Goal: Transaction & Acquisition: Purchase product/service

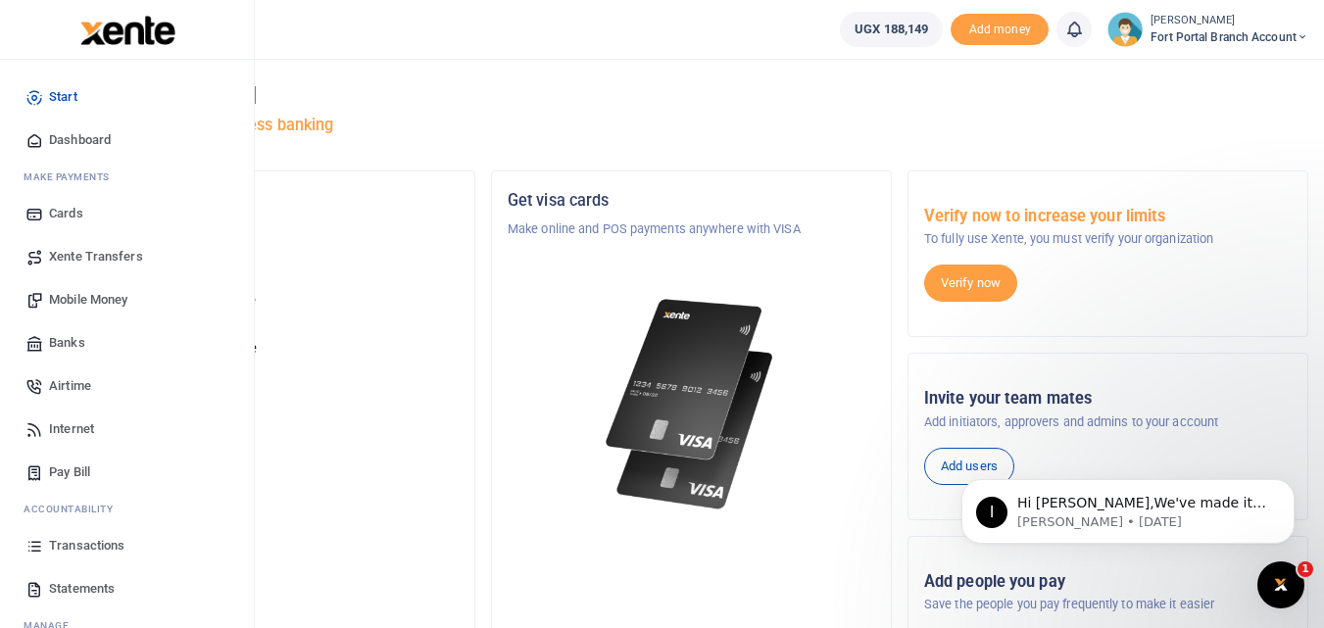
click at [107, 543] on span "Transactions" at bounding box center [86, 546] width 75 height 20
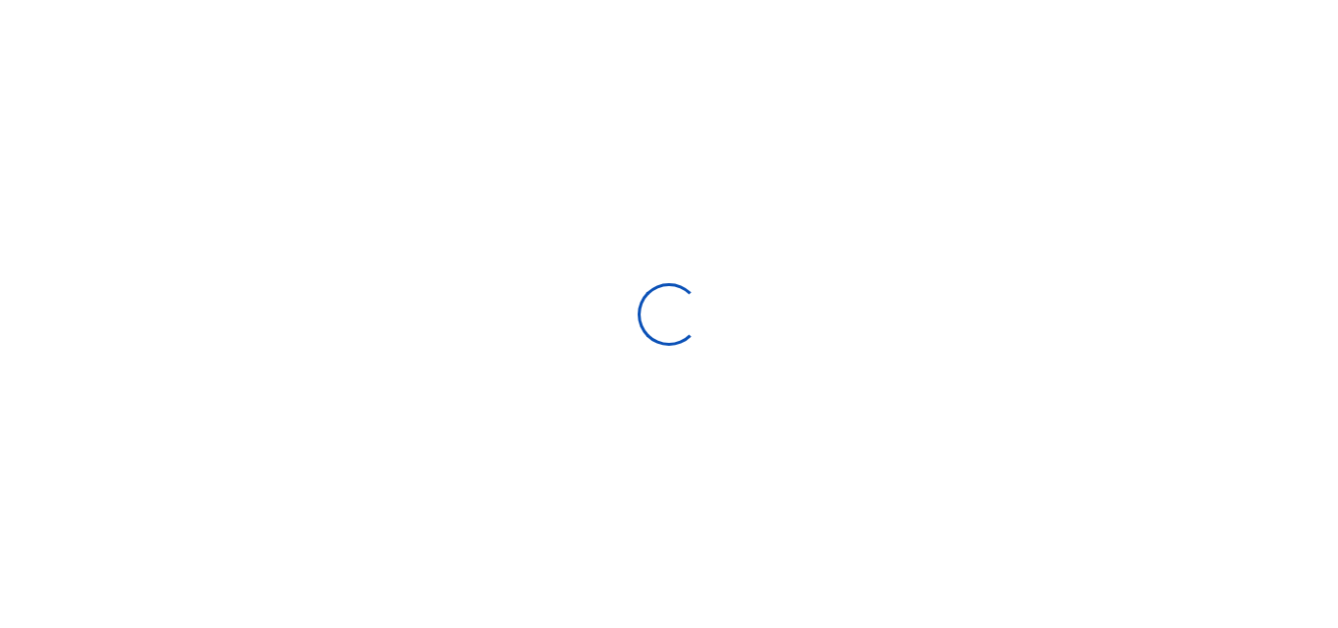
select select
type input "[DATE] - [DATE]"
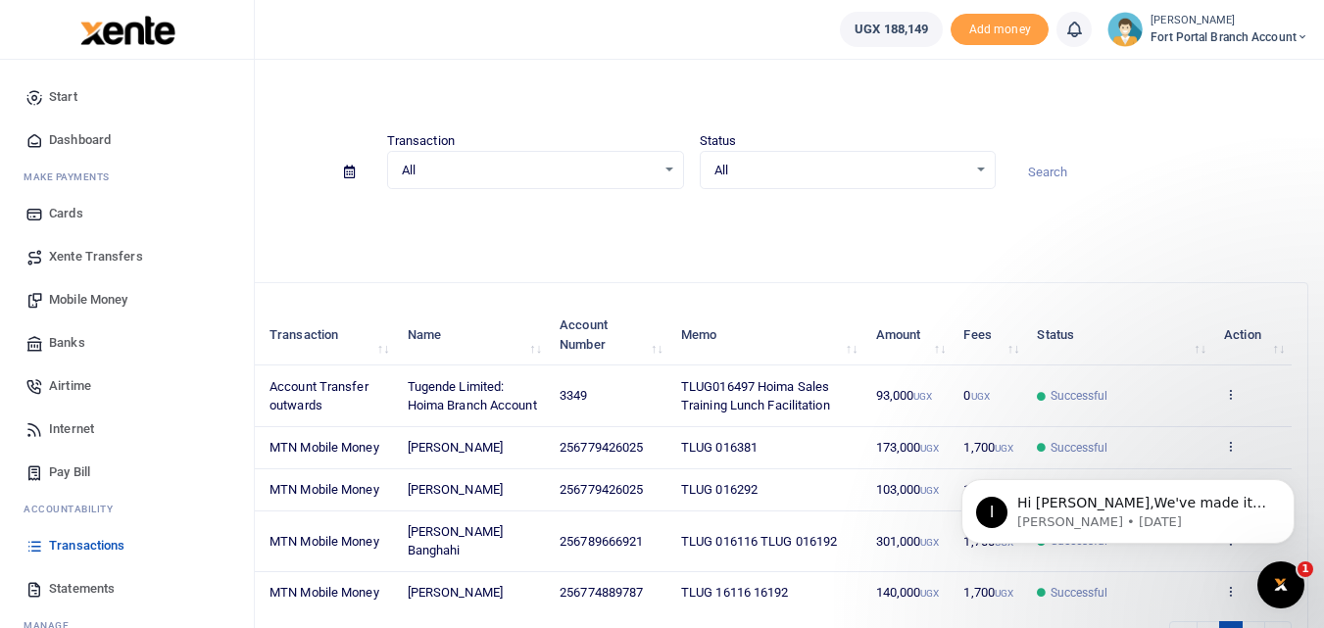
click at [80, 302] on span "Mobile Money" at bounding box center [88, 300] width 78 height 20
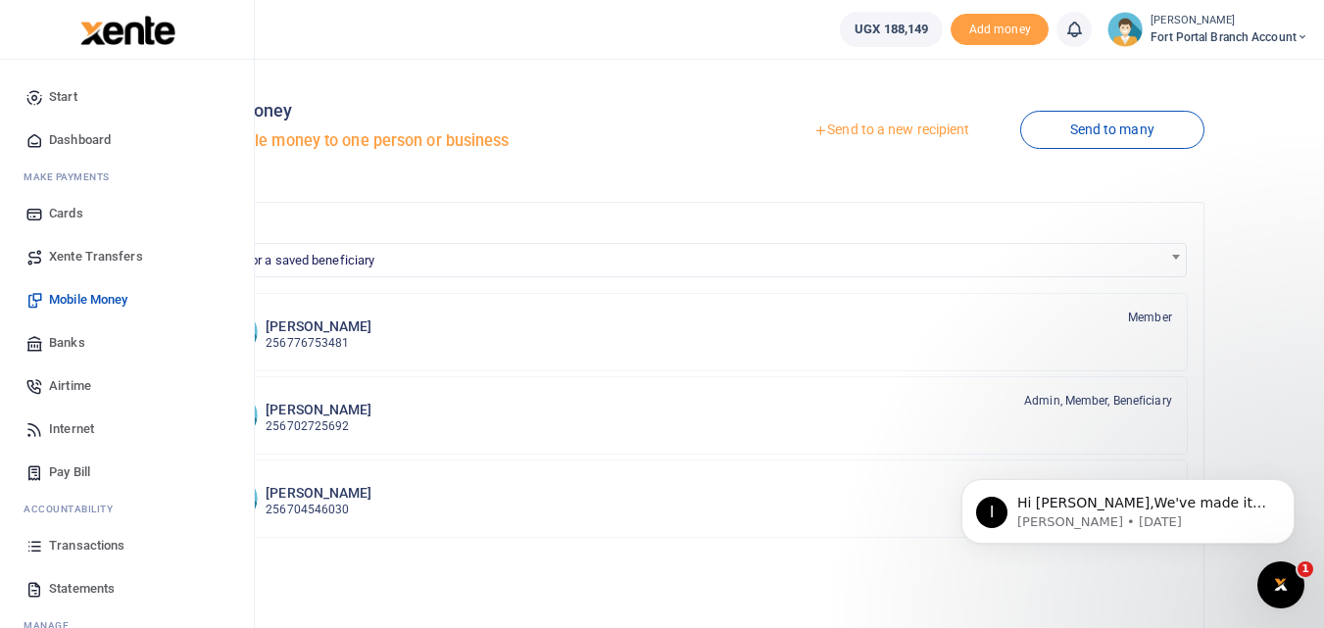
click at [110, 300] on span "Mobile Money" at bounding box center [88, 300] width 78 height 20
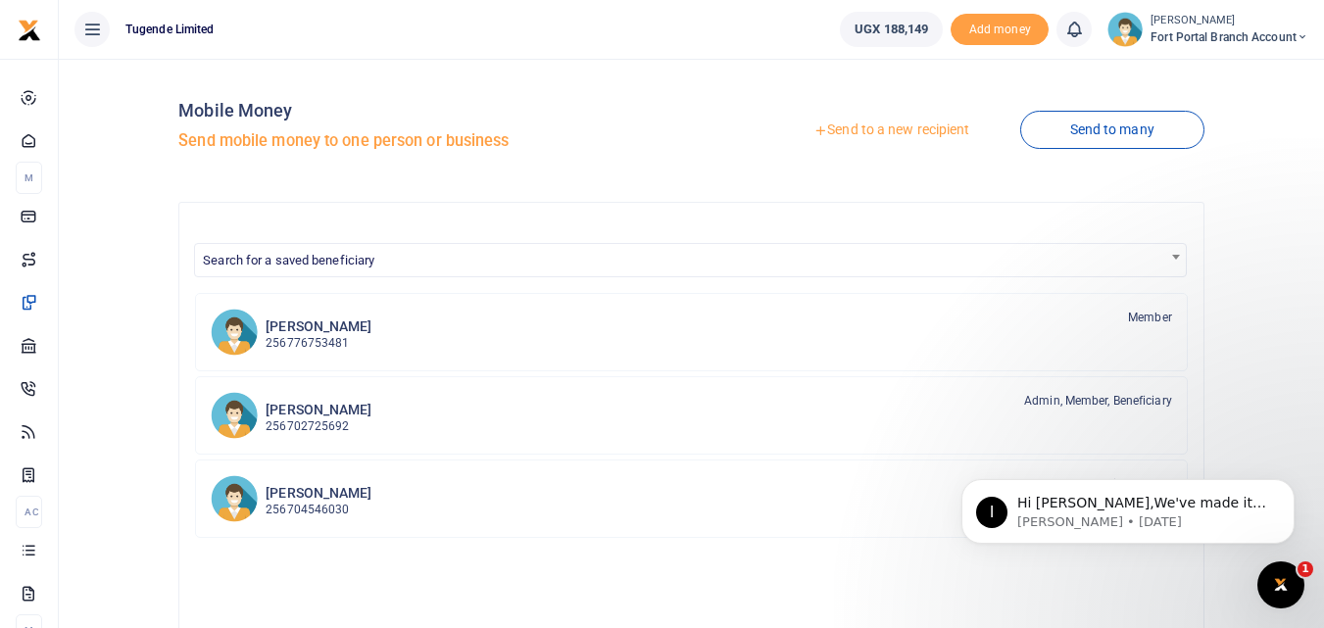
click at [884, 128] on link "Send to a new recipient" at bounding box center [891, 130] width 256 height 35
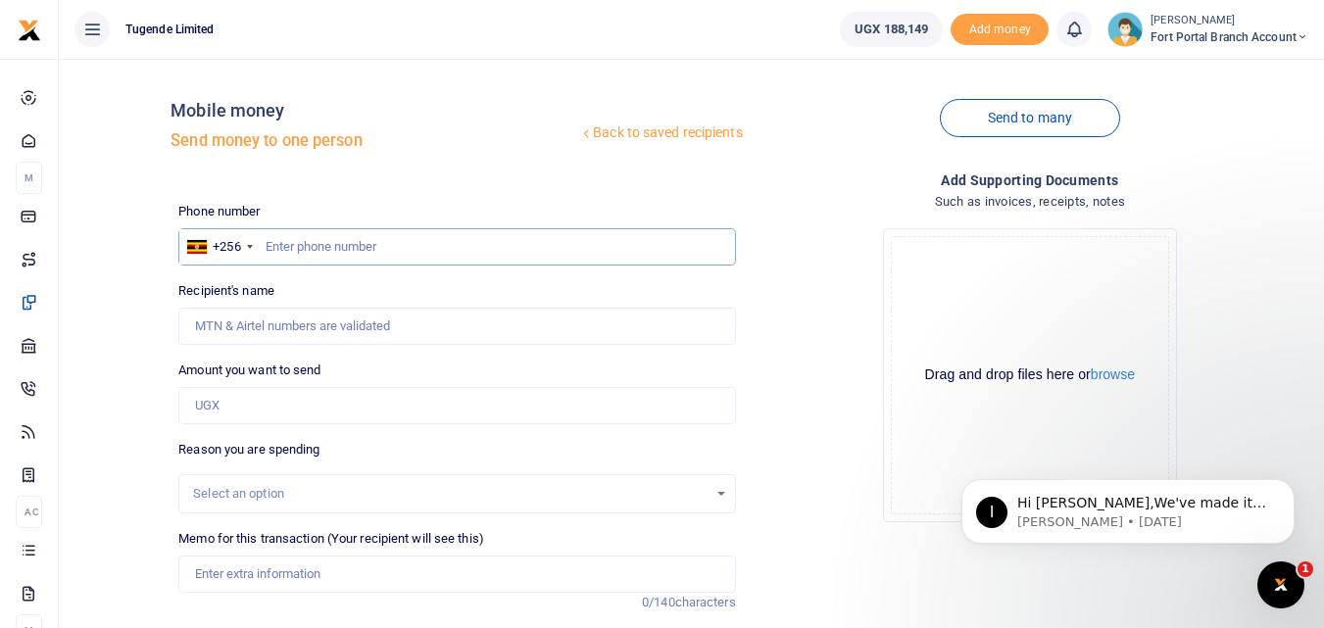
click at [341, 236] on input "text" at bounding box center [456, 246] width 557 height 37
type input "774889787"
type input "[PERSON_NAME]"
type input "774889787"
click at [212, 406] on input "Amount you want to send" at bounding box center [456, 405] width 557 height 37
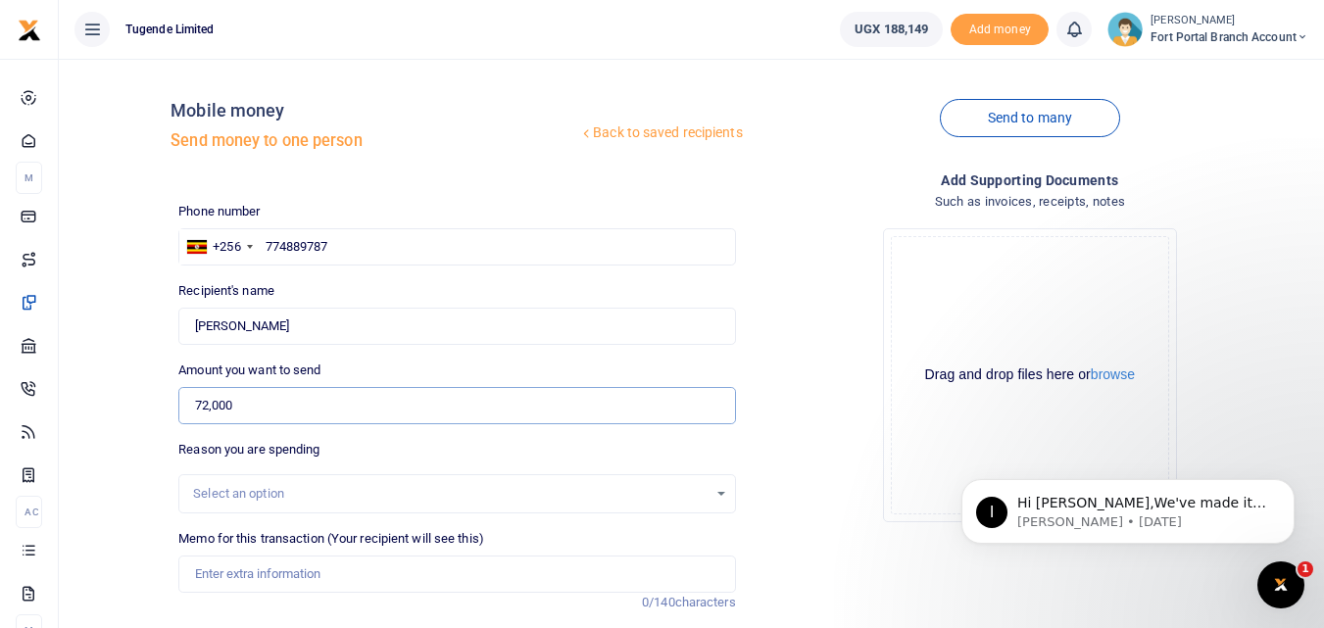
type input "72,000"
click at [720, 493] on div "Select an option" at bounding box center [456, 494] width 555 height 22
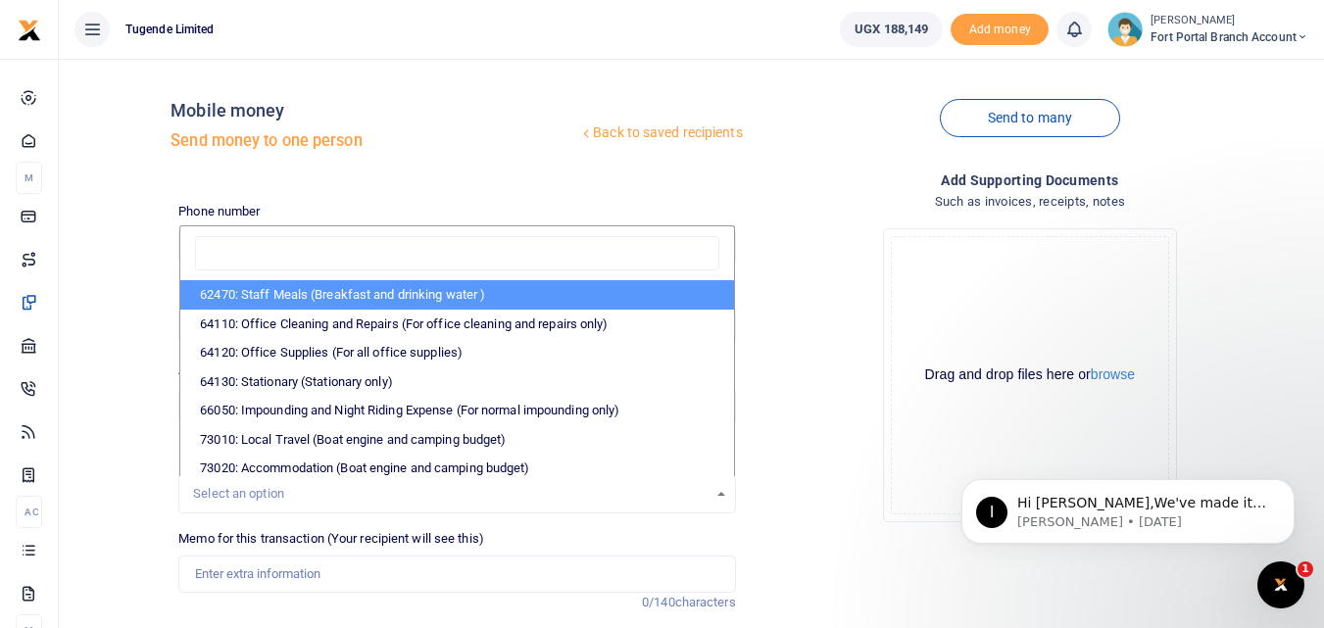
click at [446, 293] on li "62470: Staff Meals (Breakfast and drinking water )" at bounding box center [456, 294] width 553 height 29
select select "23"
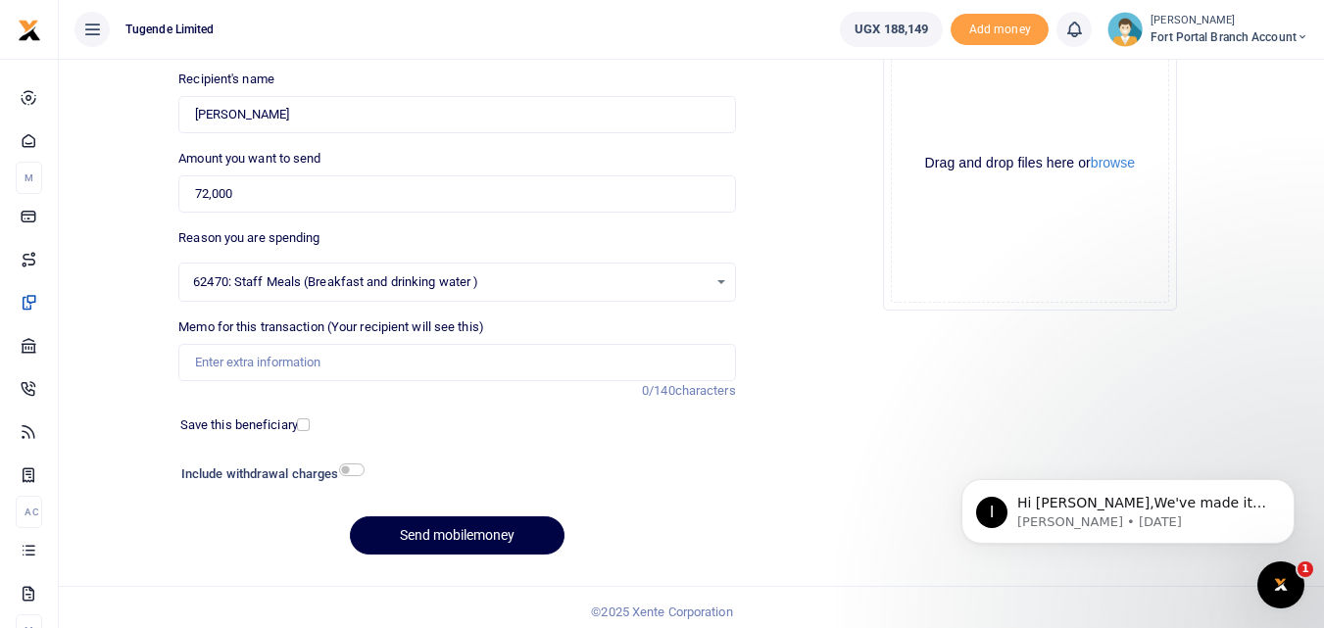
scroll to position [220, 0]
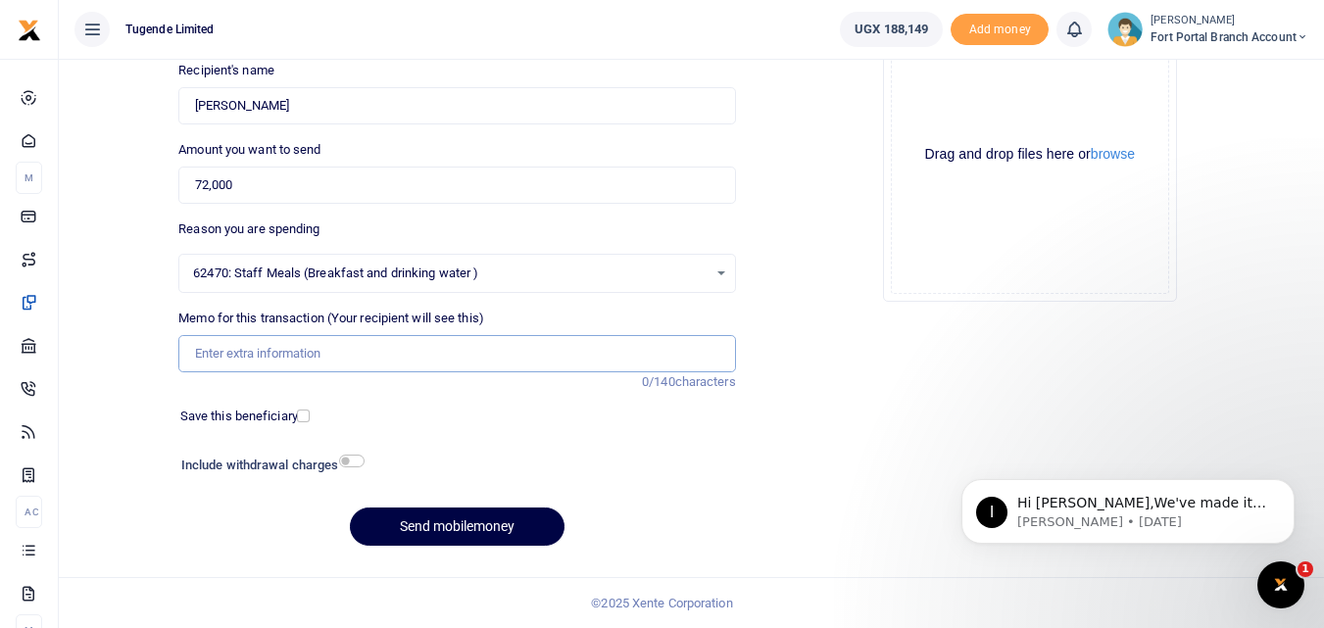
click at [217, 356] on input "Memo for this transaction (Your recipient will see this)" at bounding box center [456, 353] width 557 height 37
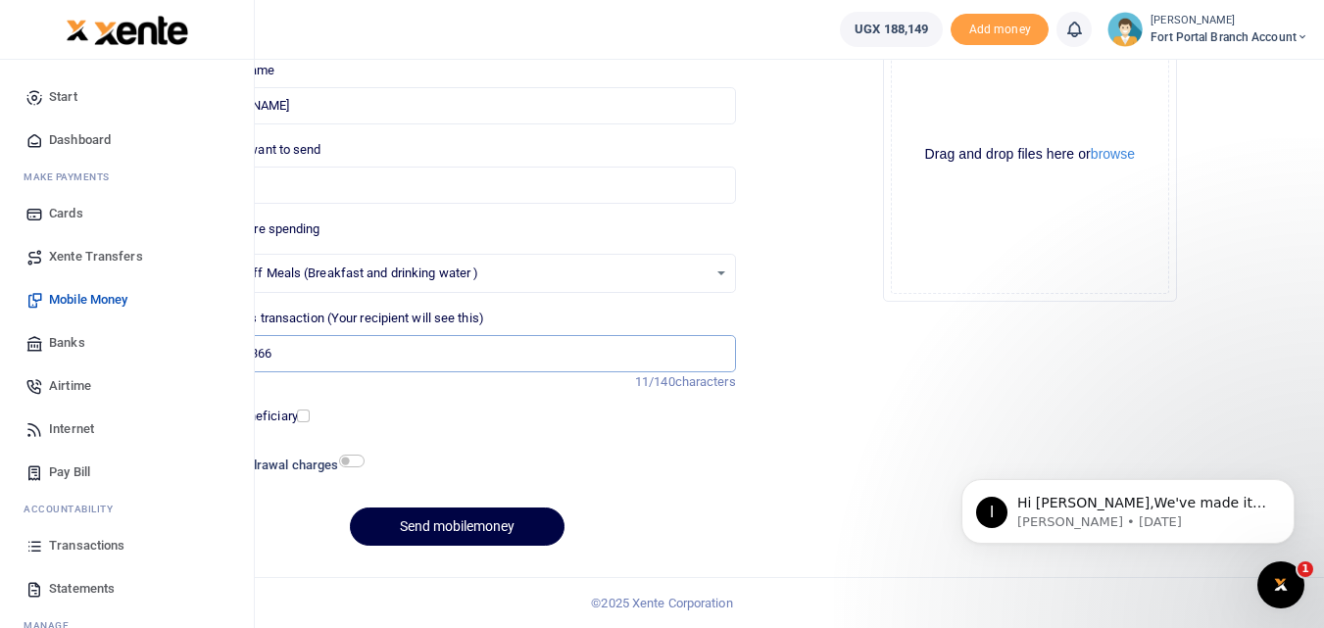
type input "TLUG-016366"
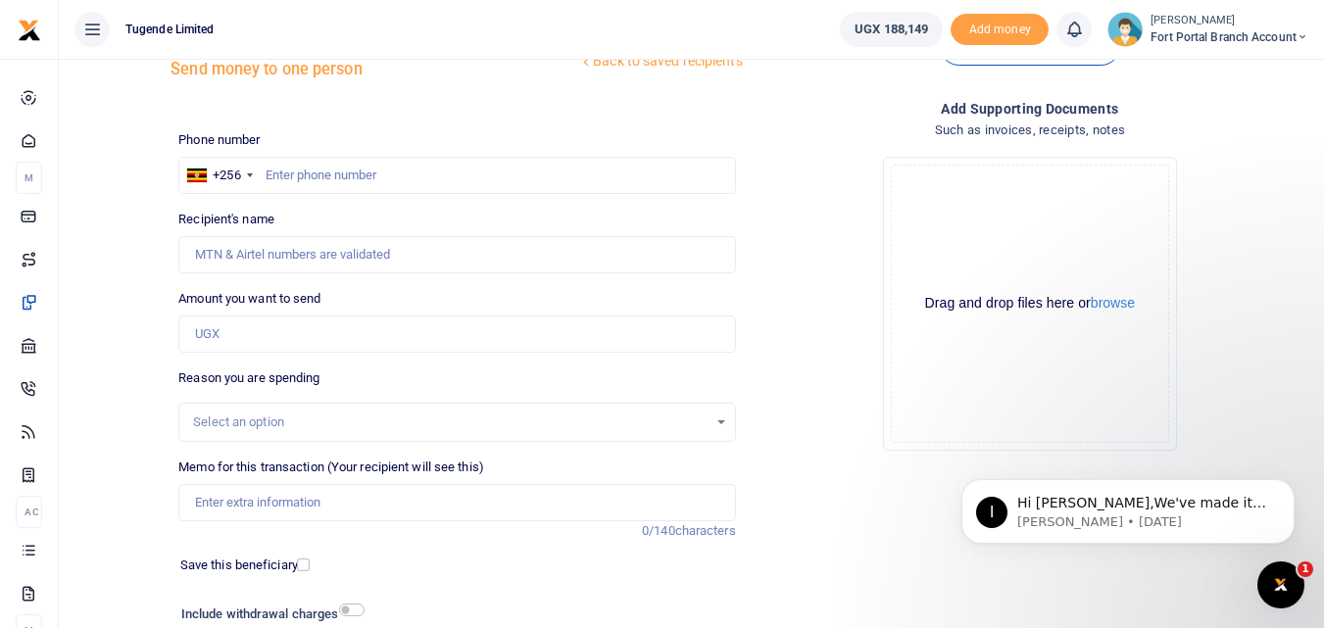
scroll to position [91, 0]
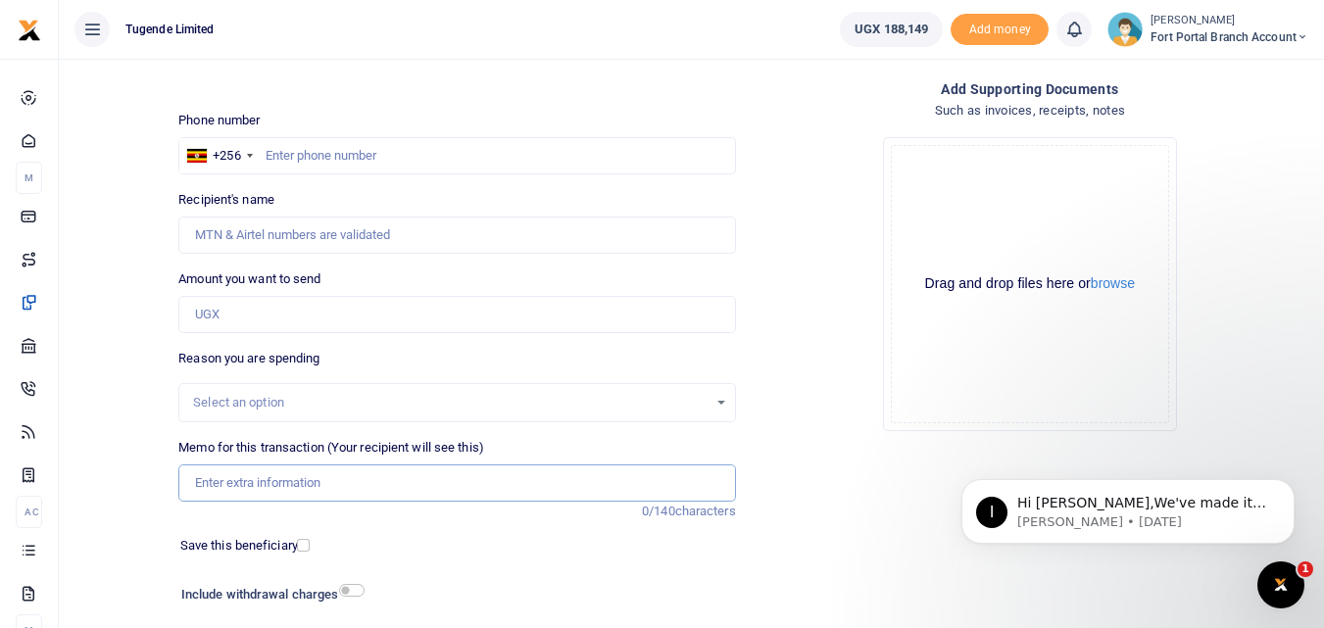
click at [255, 480] on input "Memo for this transaction (Your recipient will see this)" at bounding box center [456, 482] width 557 height 37
click at [229, 480] on input "TLUG-016366" at bounding box center [456, 482] width 557 height 37
type input "TLUG016366"
click at [278, 154] on input "text" at bounding box center [456, 155] width 557 height 37
type input "0"
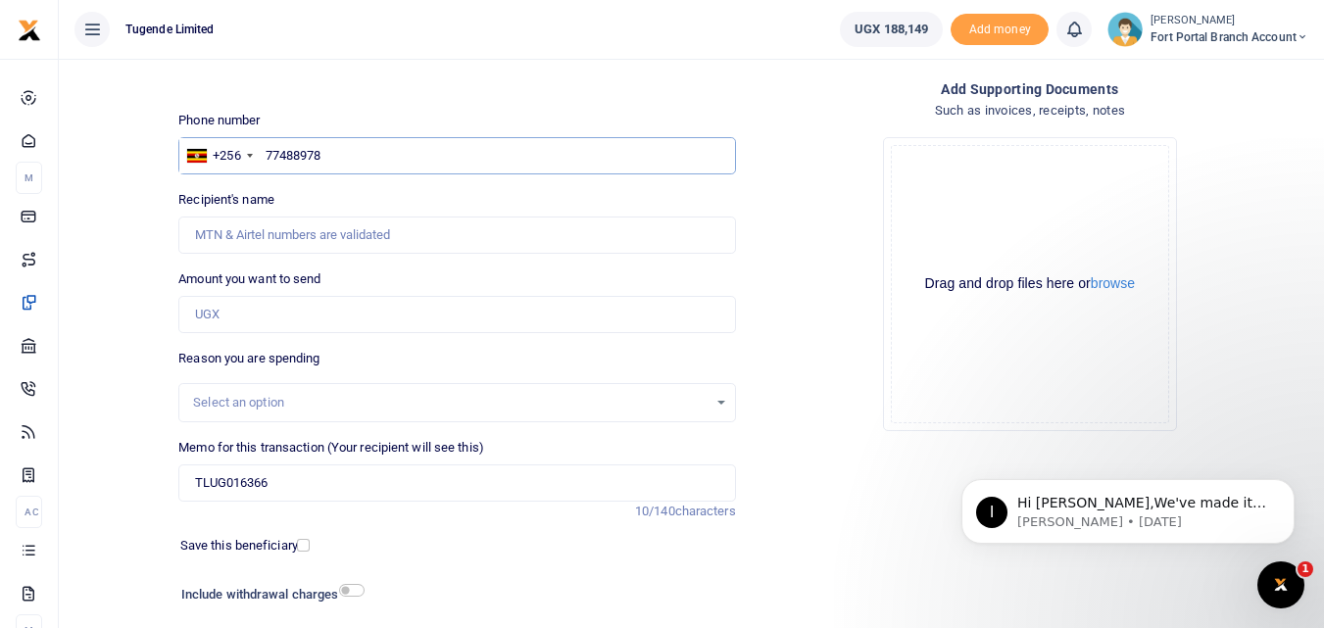
type input "774889787"
type input "[PERSON_NAME]"
type input "774889787"
click at [216, 310] on input "Amount you want to send" at bounding box center [456, 314] width 557 height 37
type input "72,000"
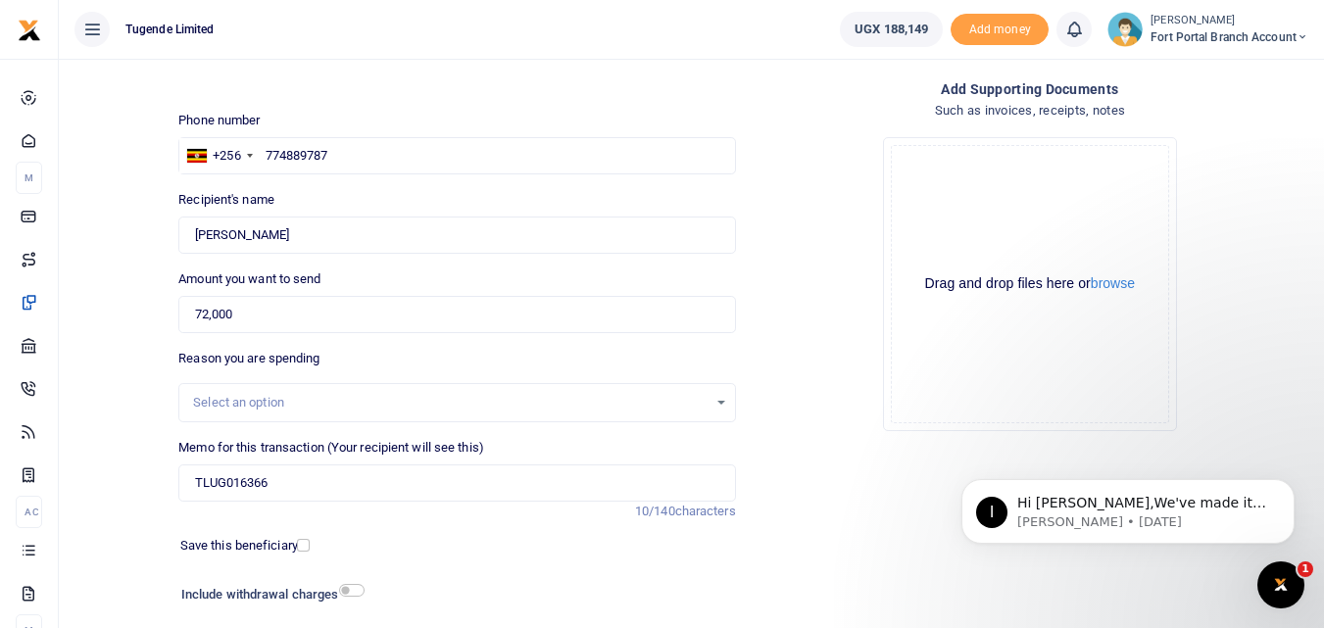
click at [346, 394] on div "Select an option" at bounding box center [449, 403] width 513 height 20
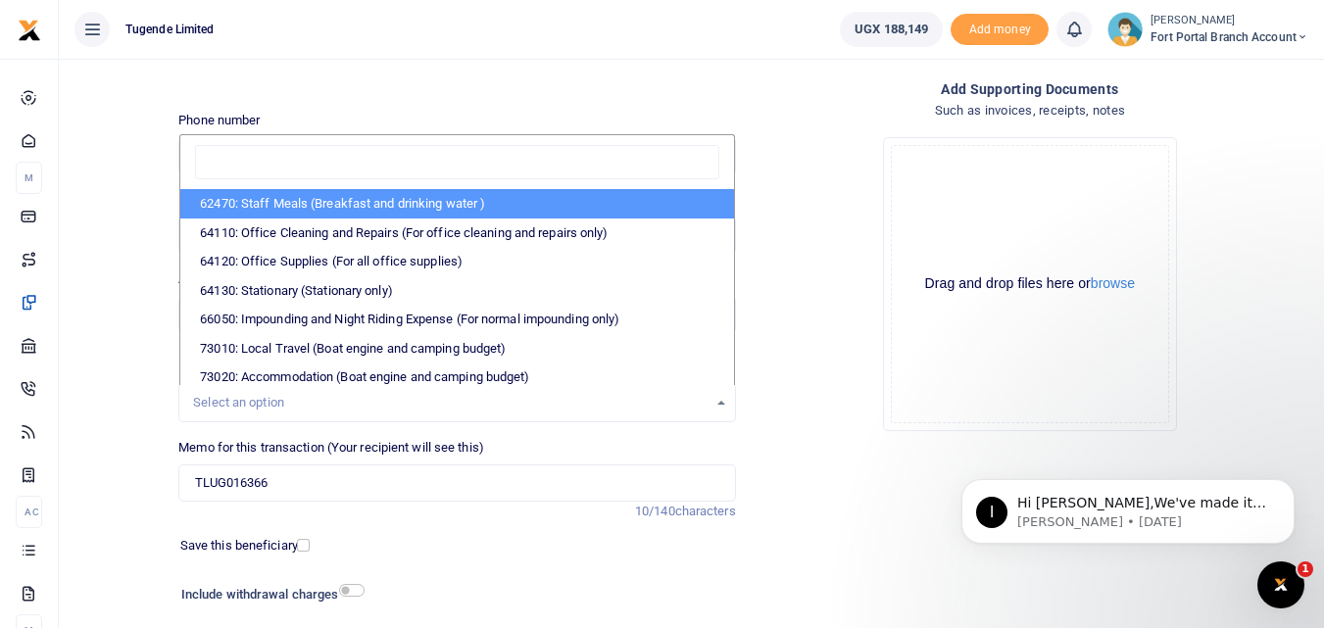
click at [315, 210] on li "62470: Staff Meals (Breakfast and drinking water )" at bounding box center [456, 203] width 553 height 29
select select "23"
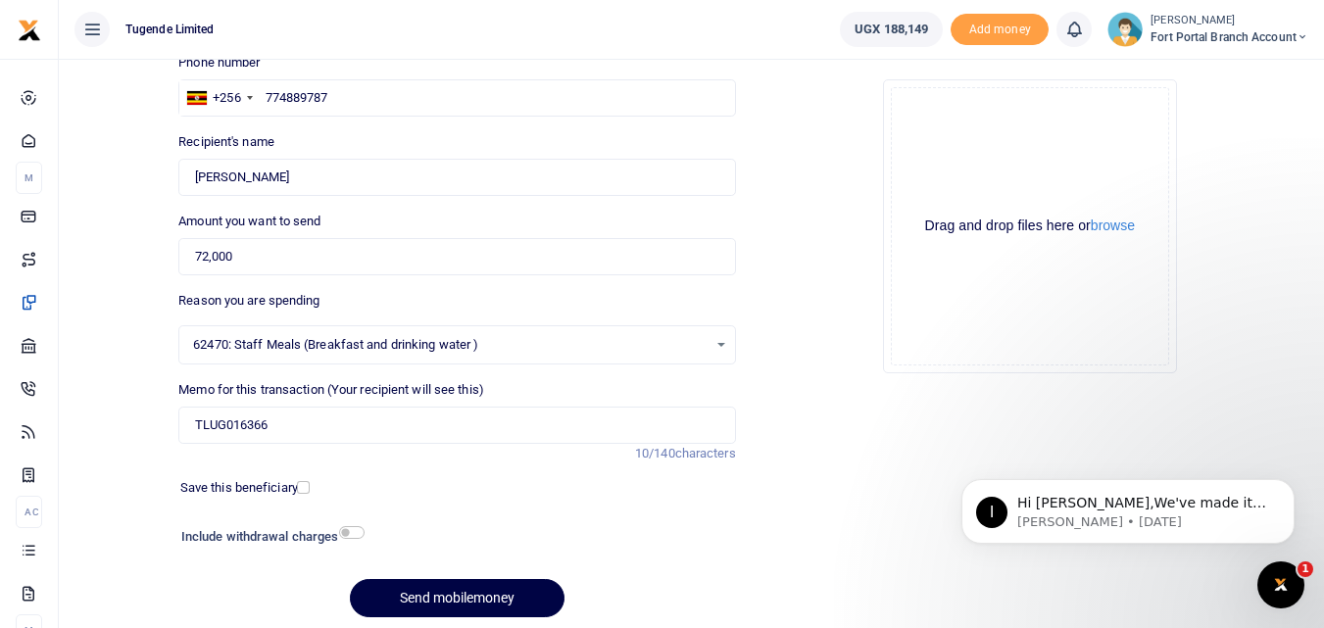
scroll to position [139, 0]
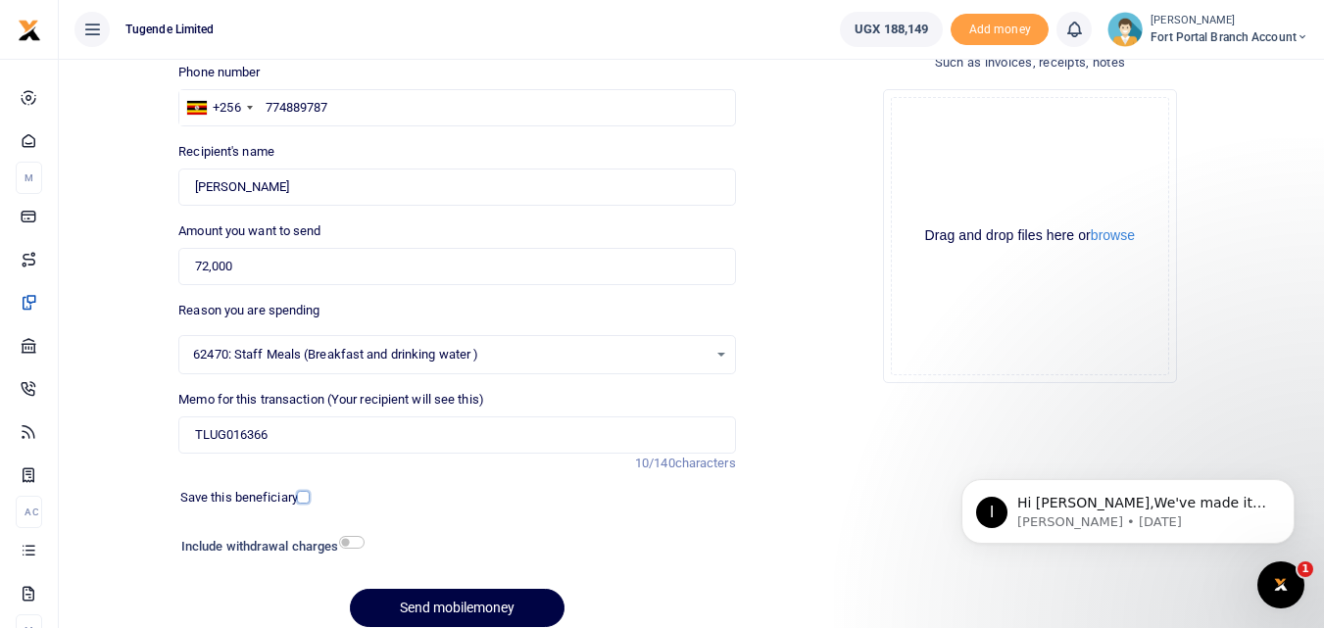
click at [300, 500] on input "checkbox" at bounding box center [303, 497] width 13 height 13
checkbox input "true"
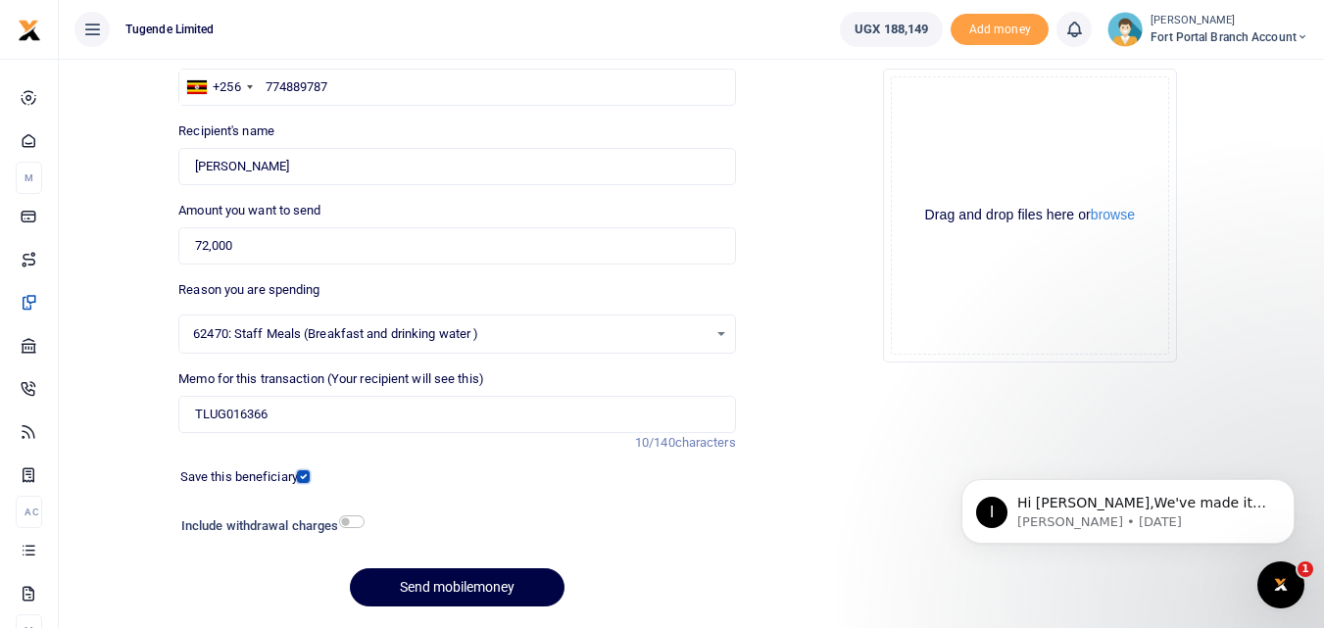
scroll to position [208, 0]
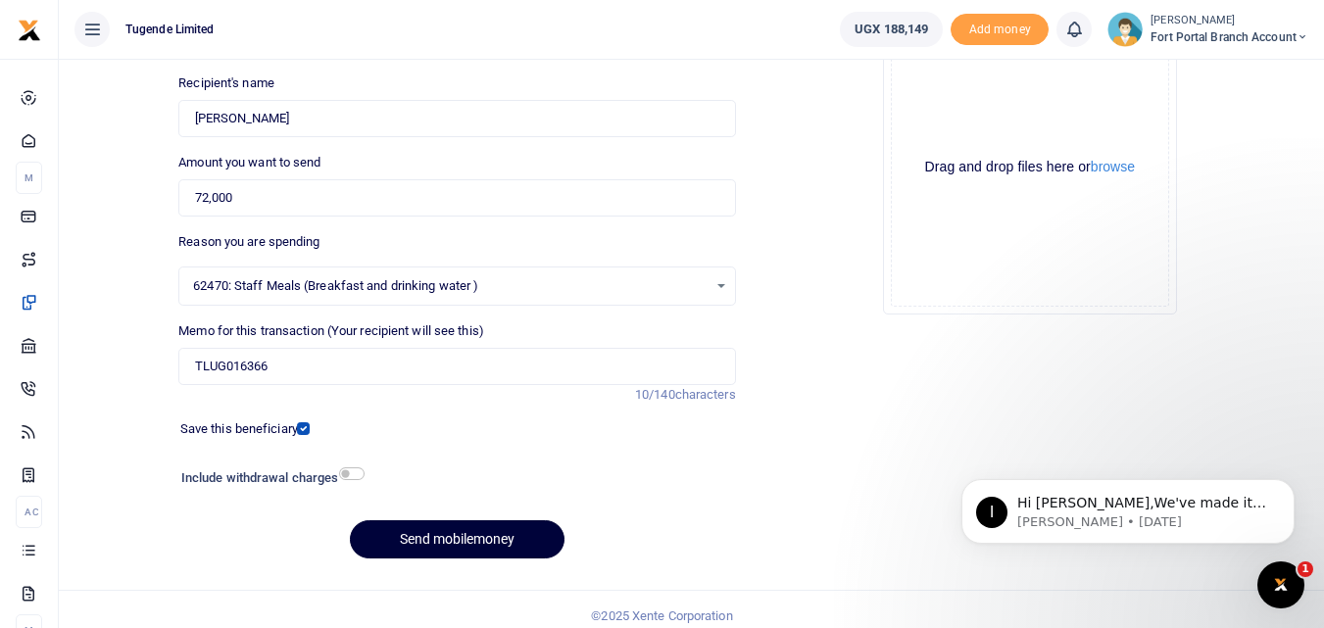
click at [490, 545] on button "Send mobilemoney" at bounding box center [457, 539] width 215 height 38
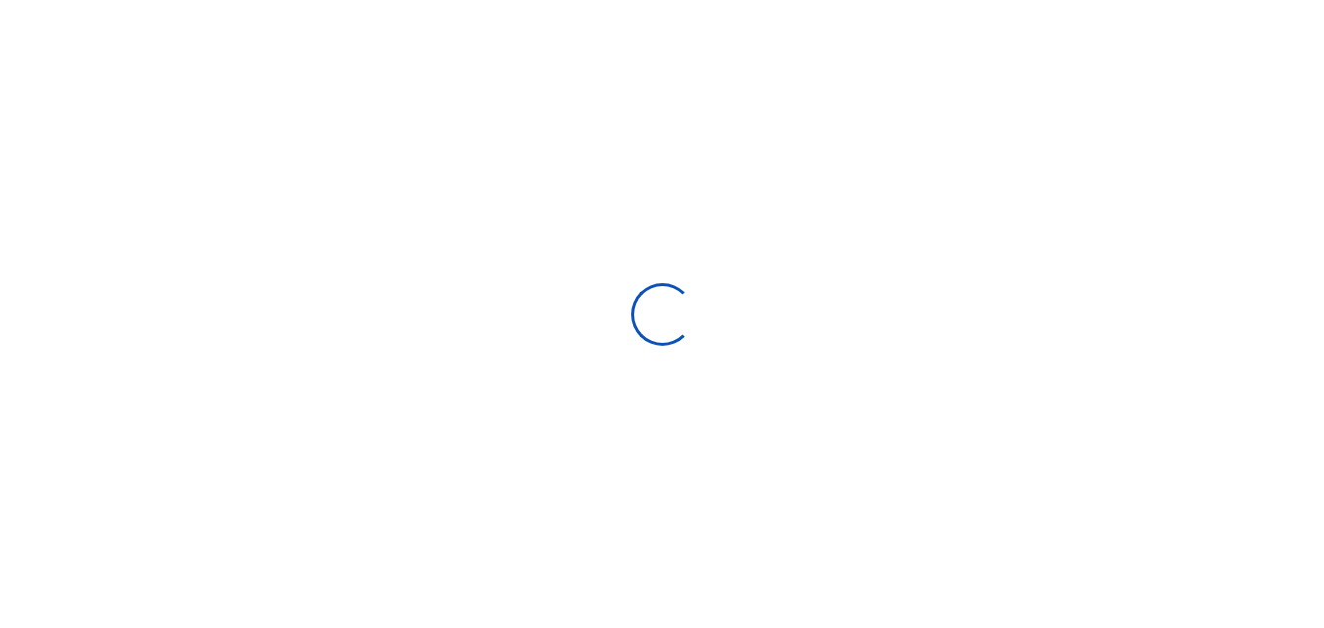
select select
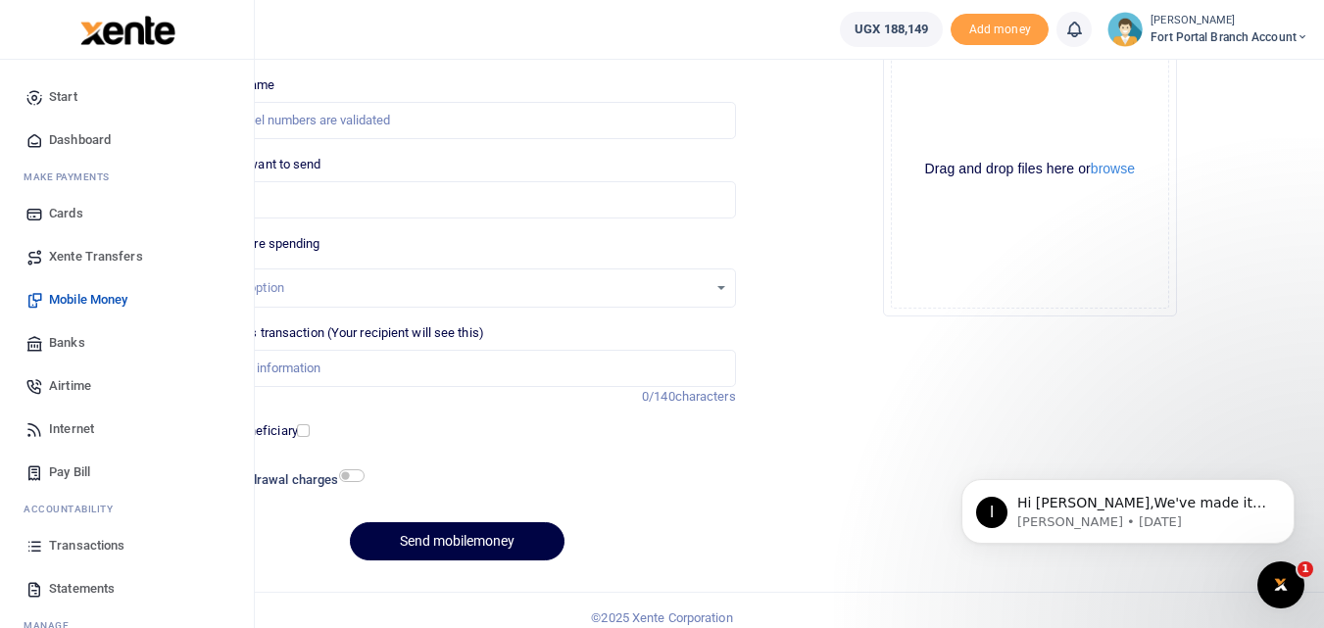
click at [77, 305] on span "Mobile Money" at bounding box center [88, 300] width 78 height 20
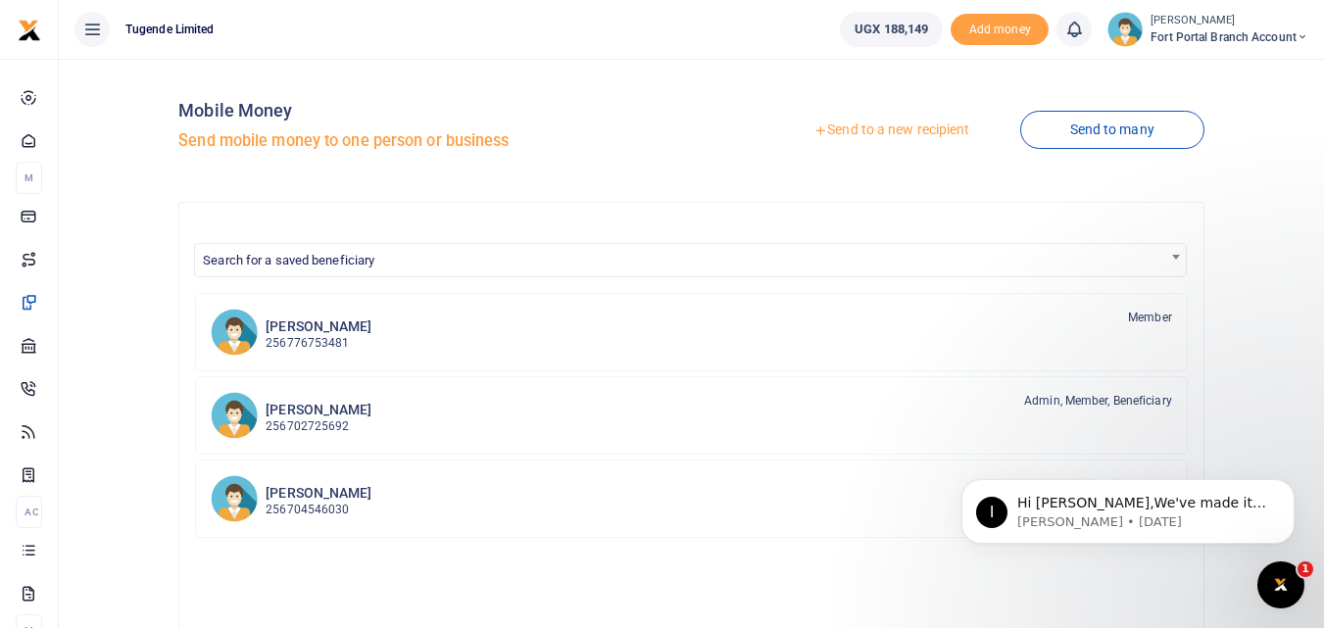
click at [89, 98] on div "Mobile Money Send mobile money to one person or business Send to a new recipien…" at bounding box center [691, 515] width 1249 height 882
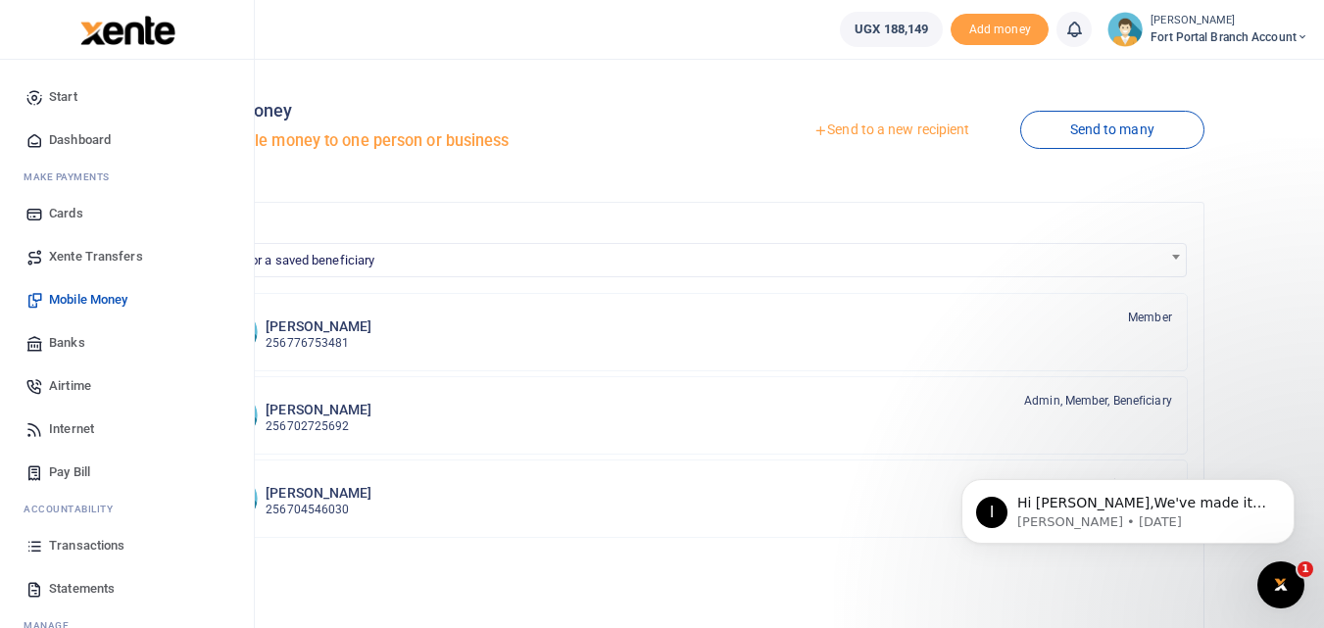
click at [92, 539] on span "Transactions" at bounding box center [86, 546] width 75 height 20
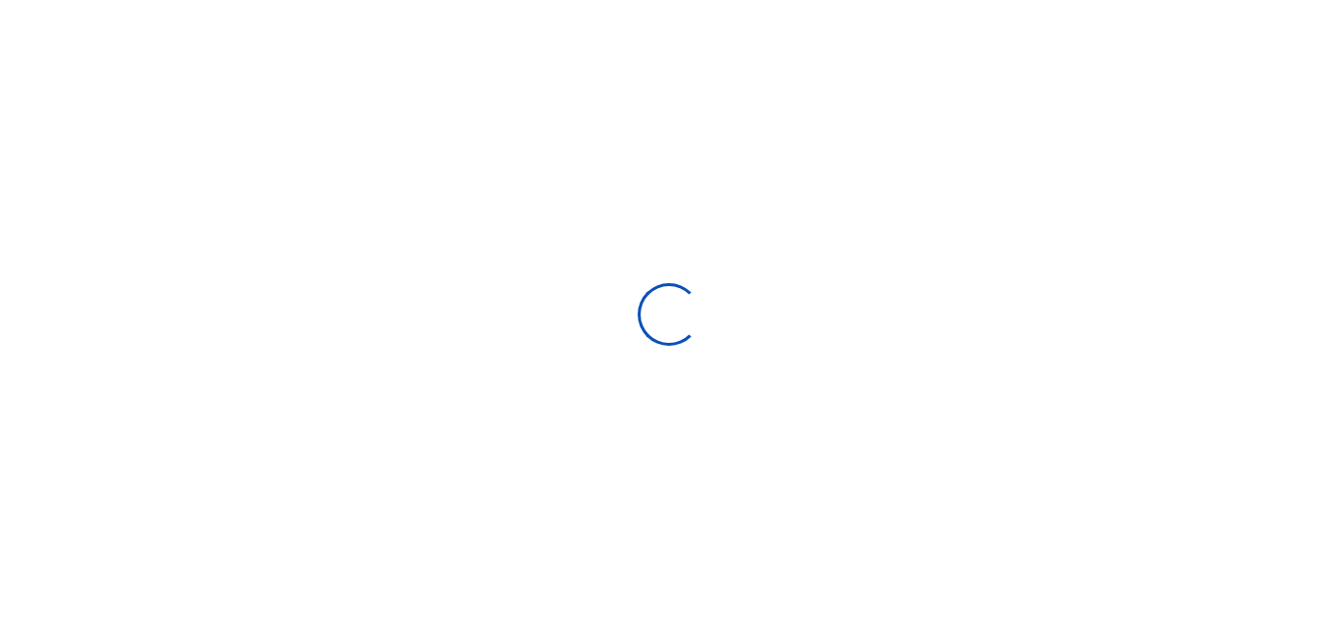
select select
type input "[DATE] - [DATE]"
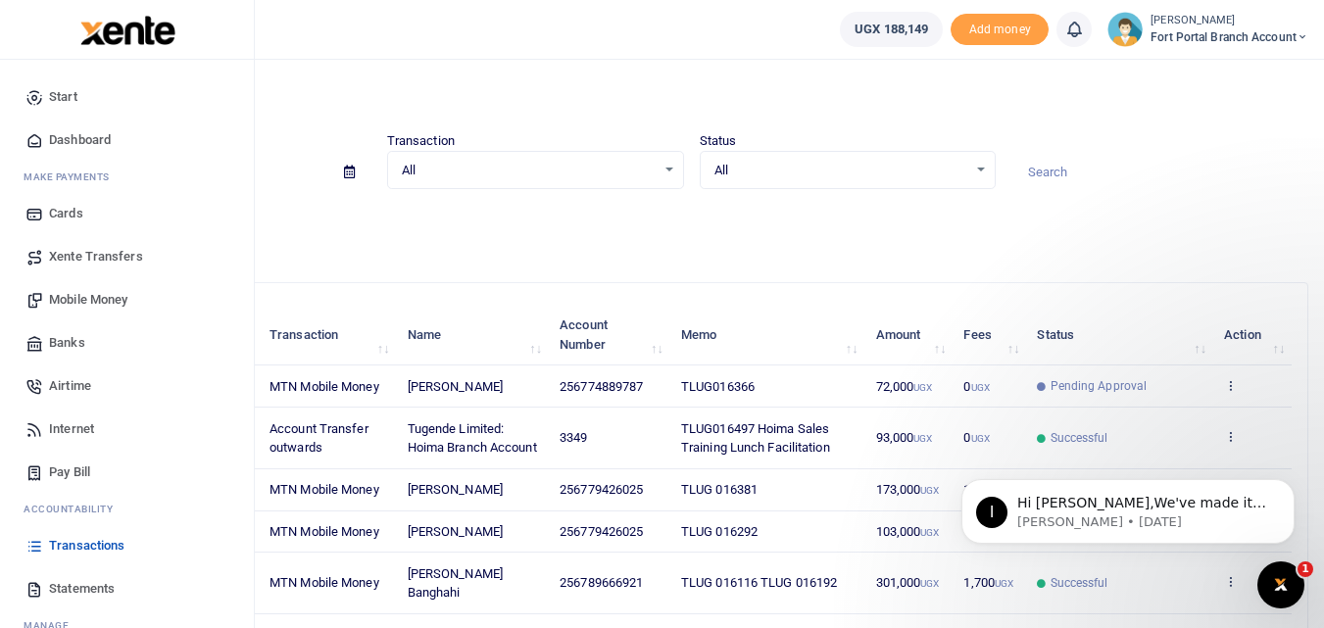
click at [80, 309] on span "Mobile Money" at bounding box center [88, 300] width 78 height 20
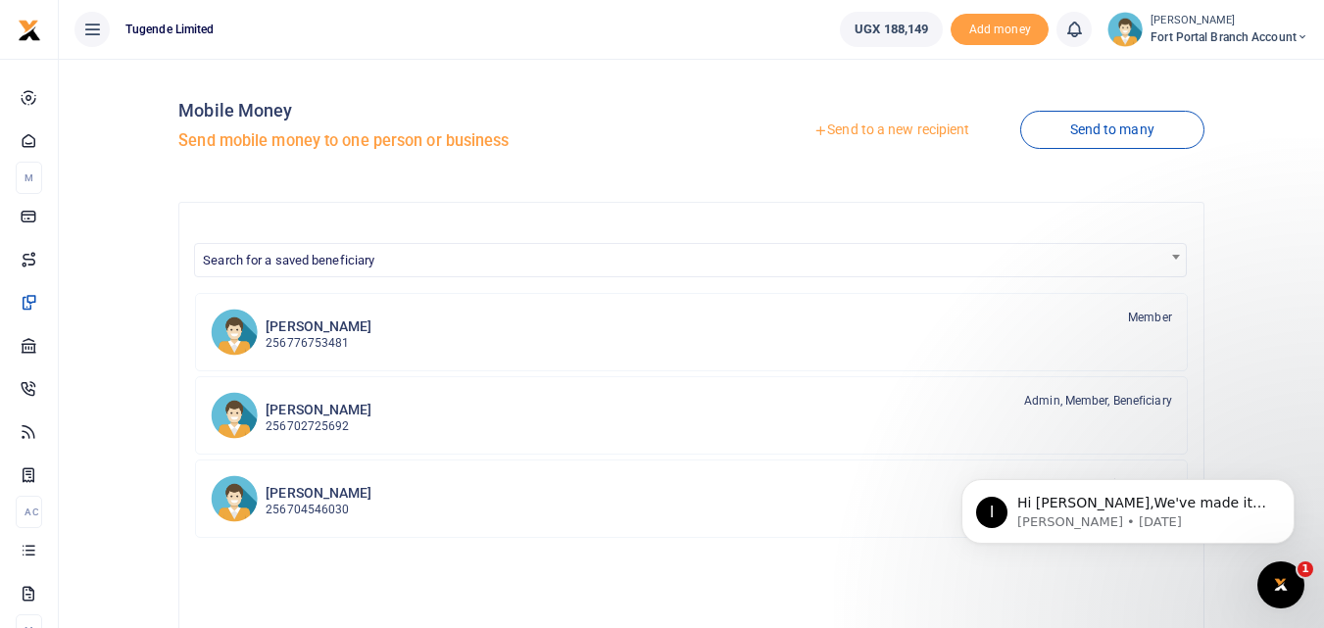
click at [864, 134] on link "Send to a new recipient" at bounding box center [891, 130] width 256 height 35
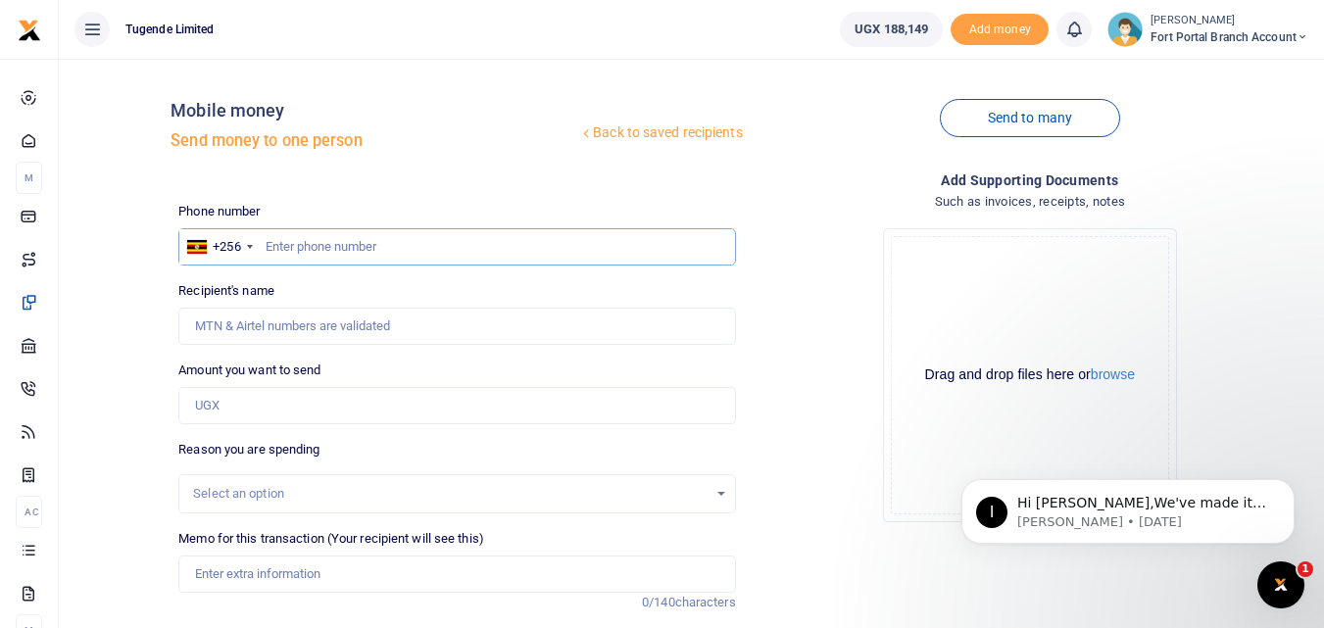
click at [295, 254] on input "text" at bounding box center [456, 246] width 557 height 37
type input "789666921"
type input "Mackson Banghahi"
type input "789666921"
click at [213, 414] on input "Amount you want to send" at bounding box center [456, 405] width 557 height 37
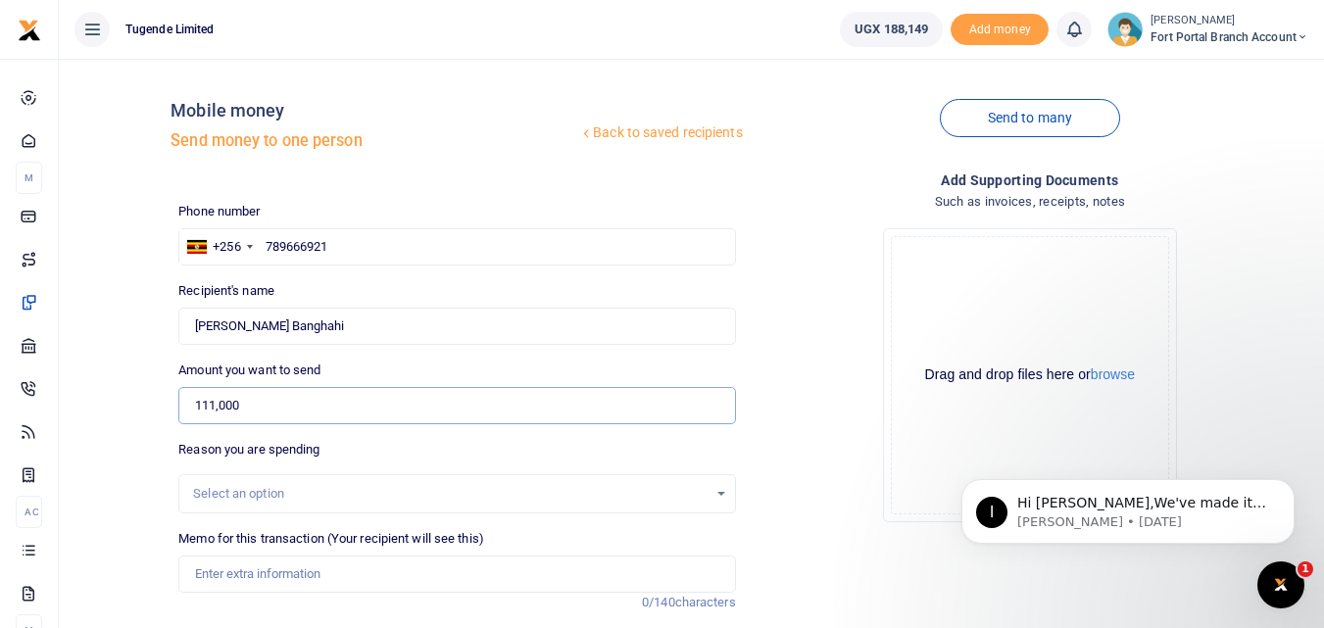
type input "111,000"
click at [712, 491] on div "Select an option" at bounding box center [456, 494] width 555 height 22
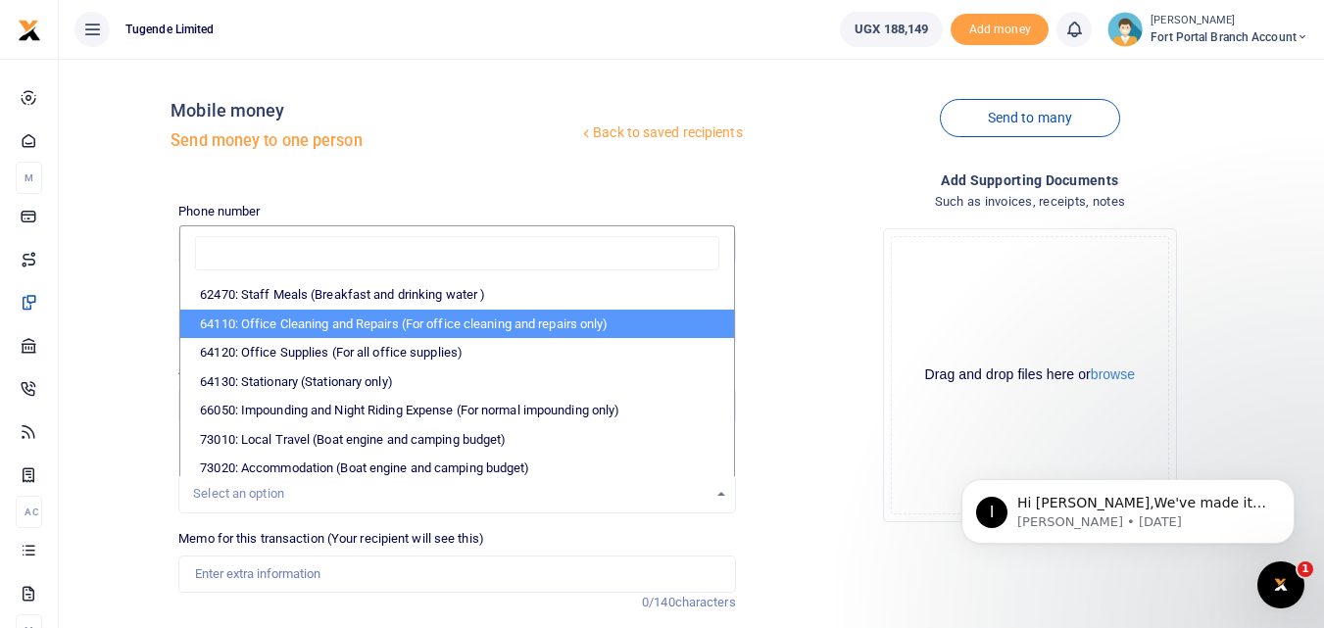
click at [338, 321] on li "64110: Office Cleaning and Repairs (For office cleaning and repairs only)" at bounding box center [456, 324] width 553 height 29
select select "24"
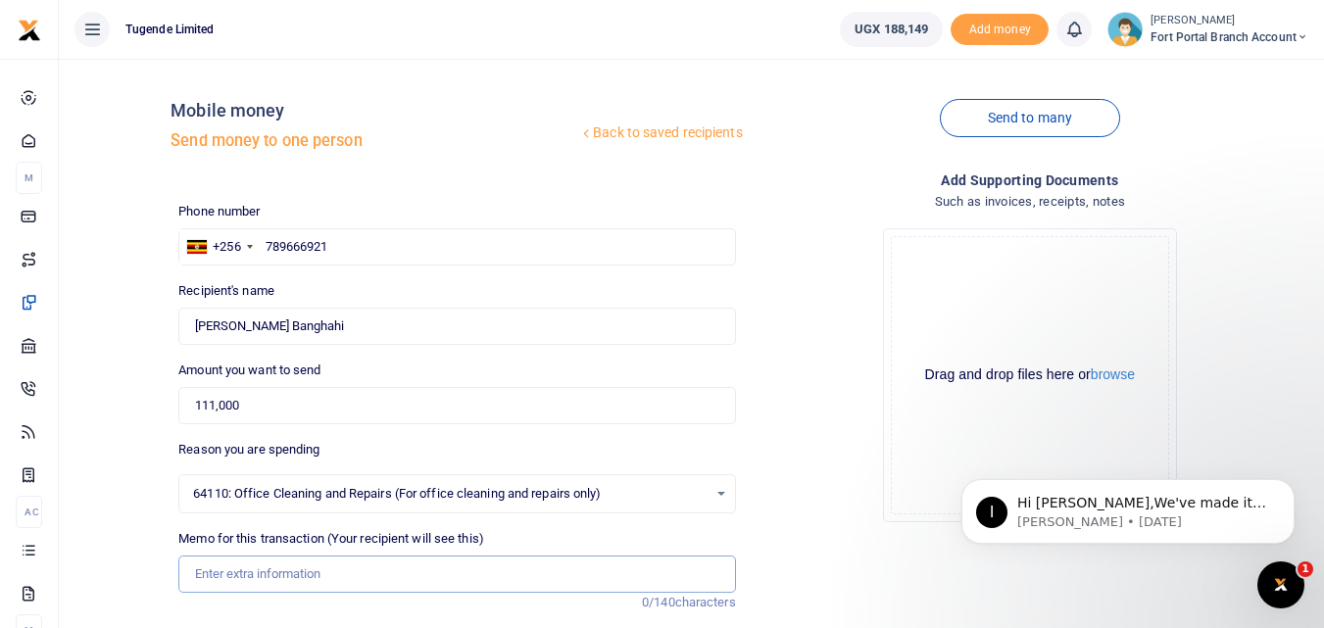
click at [219, 565] on input "Memo for this transaction (Your recipient will see this)" at bounding box center [456, 574] width 557 height 37
type input "TLUG016366"
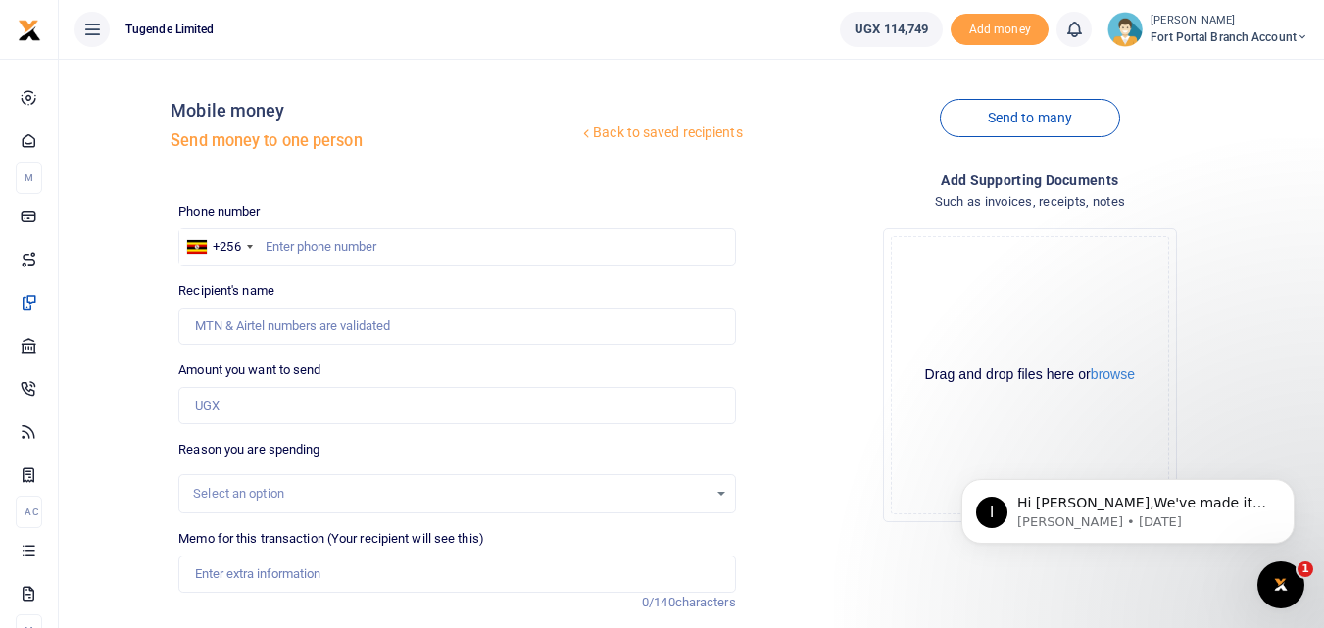
click at [567, 485] on div "Select an option" at bounding box center [449, 494] width 513 height 20
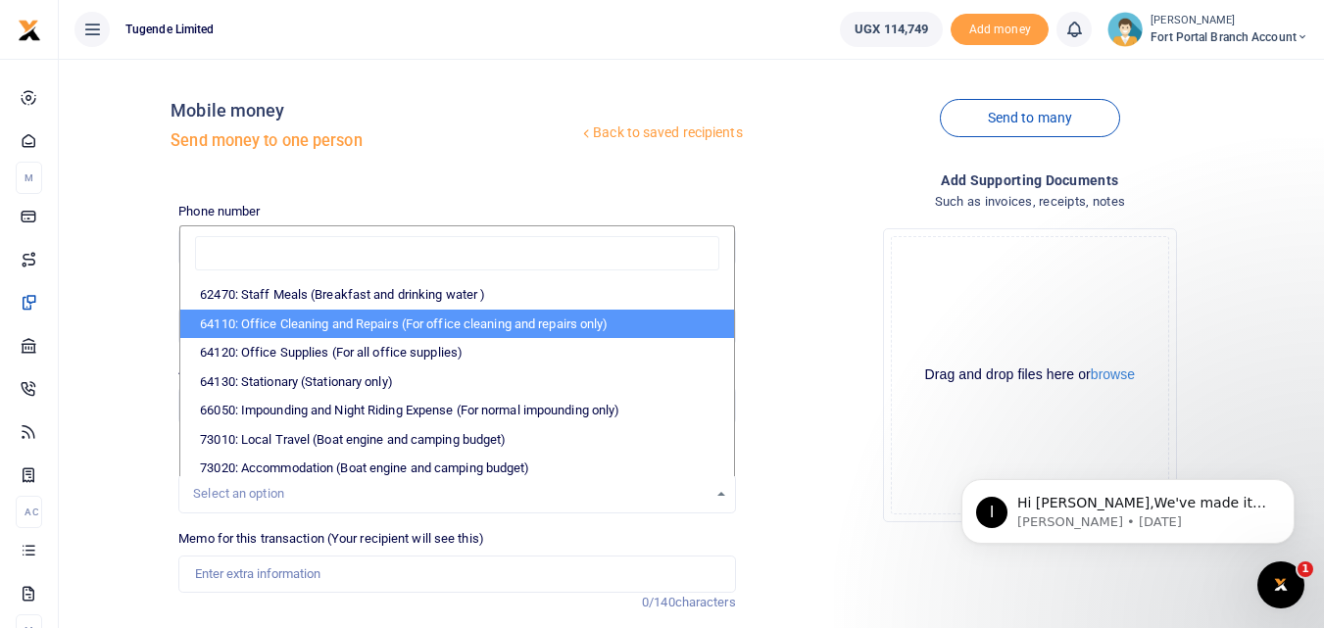
click at [420, 319] on li "64110: Office Cleaning and Repairs (For office cleaning and repairs only)" at bounding box center [456, 324] width 553 height 29
select select "24"
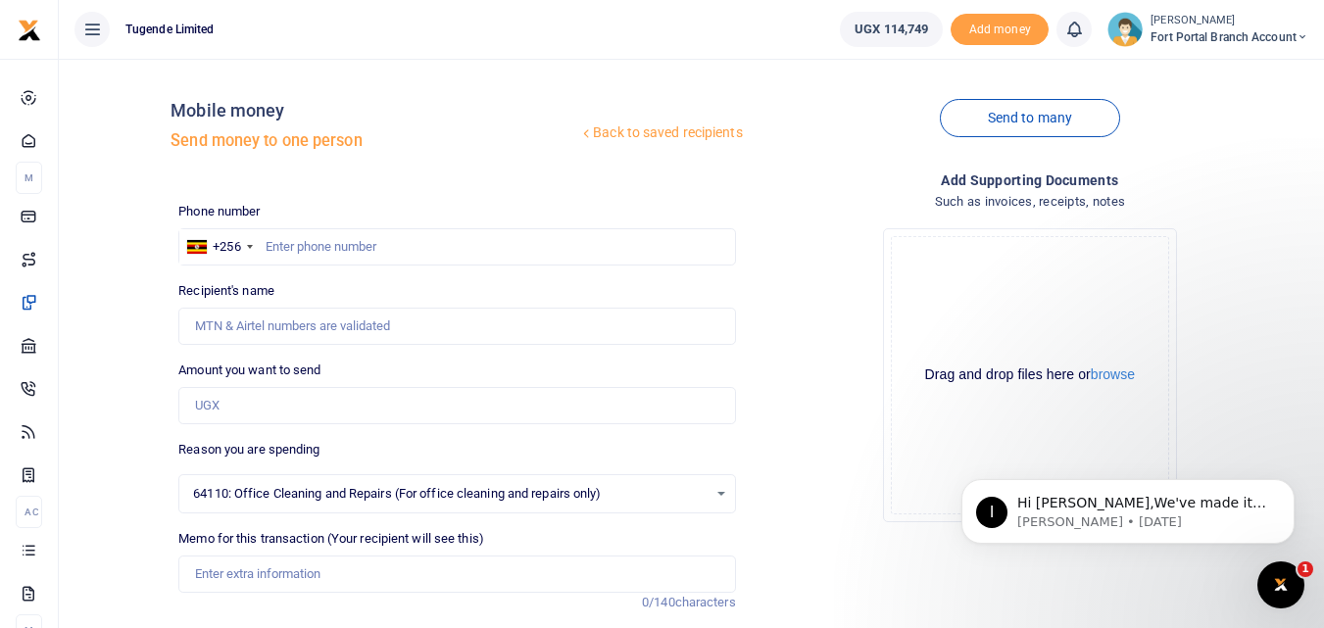
click at [214, 424] on div "Phone number +256 Uganda +256 Phone is required. Recipient's name Name is requi…" at bounding box center [456, 492] width 572 height 581
click at [205, 414] on input "Amount you want to send" at bounding box center [456, 405] width 557 height 37
type input "111,000"
click at [274, 253] on input "text" at bounding box center [456, 246] width 557 height 37
type input "789666921"
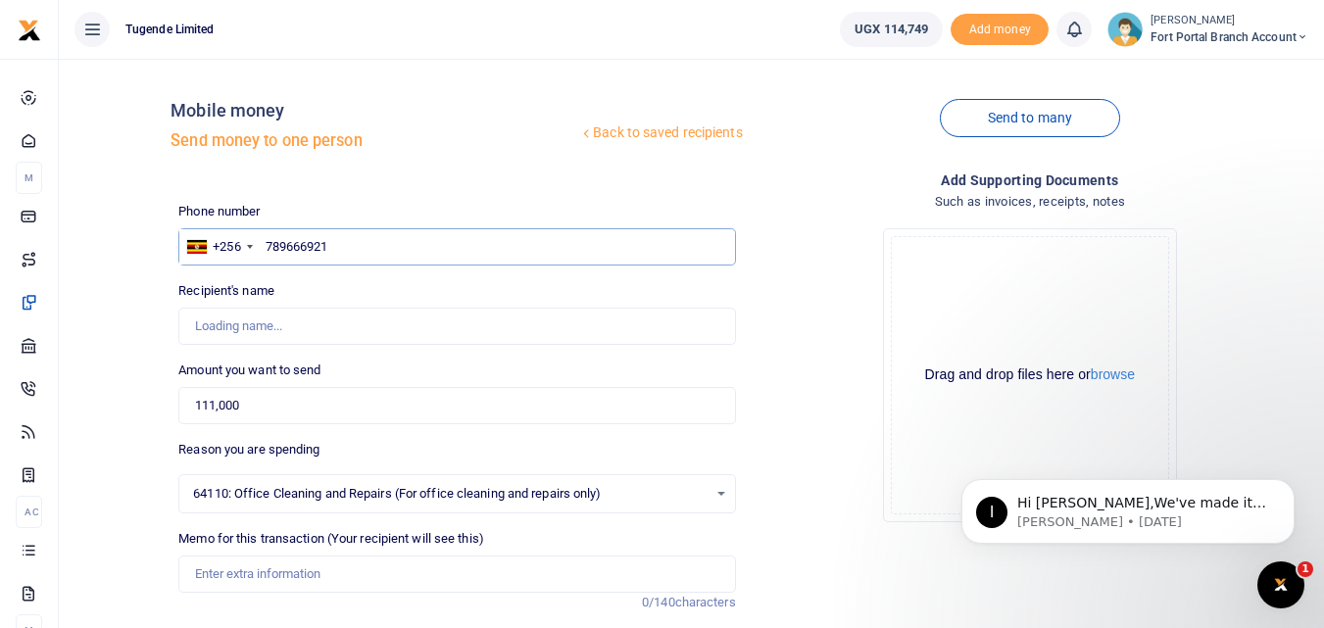
type input "Mackson Banghahi"
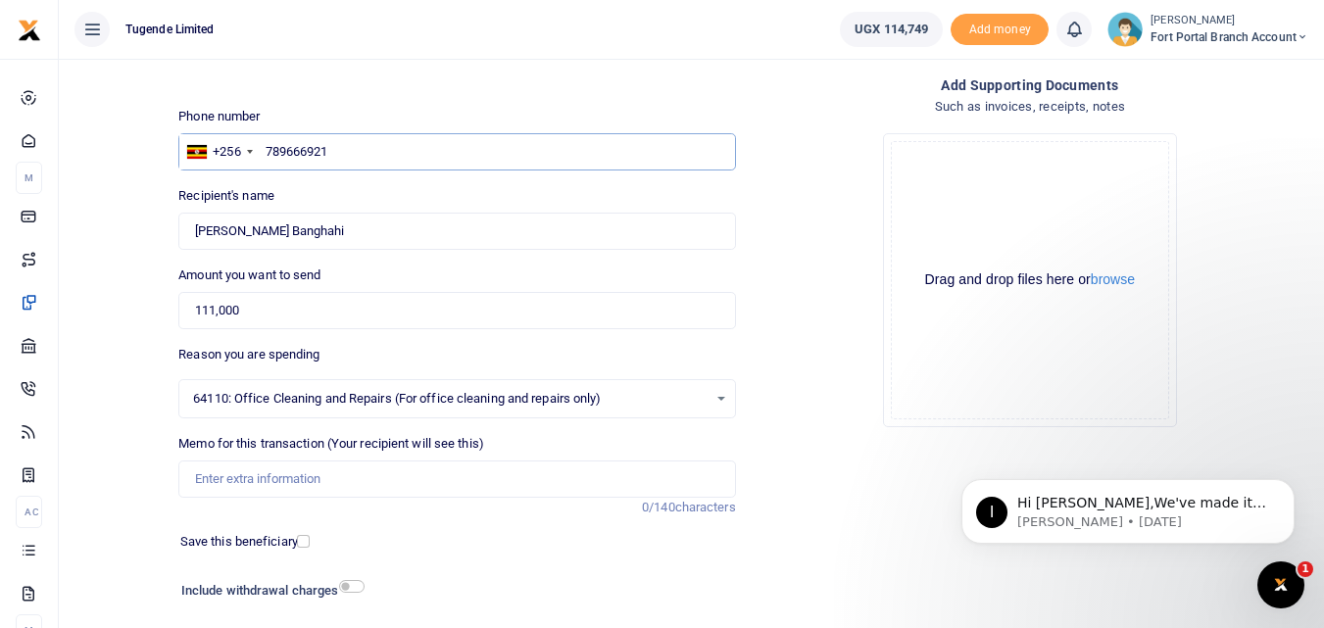
type input "789666921"
click at [204, 482] on input "Memo for this transaction (Your recipient will see this)" at bounding box center [456, 479] width 557 height 37
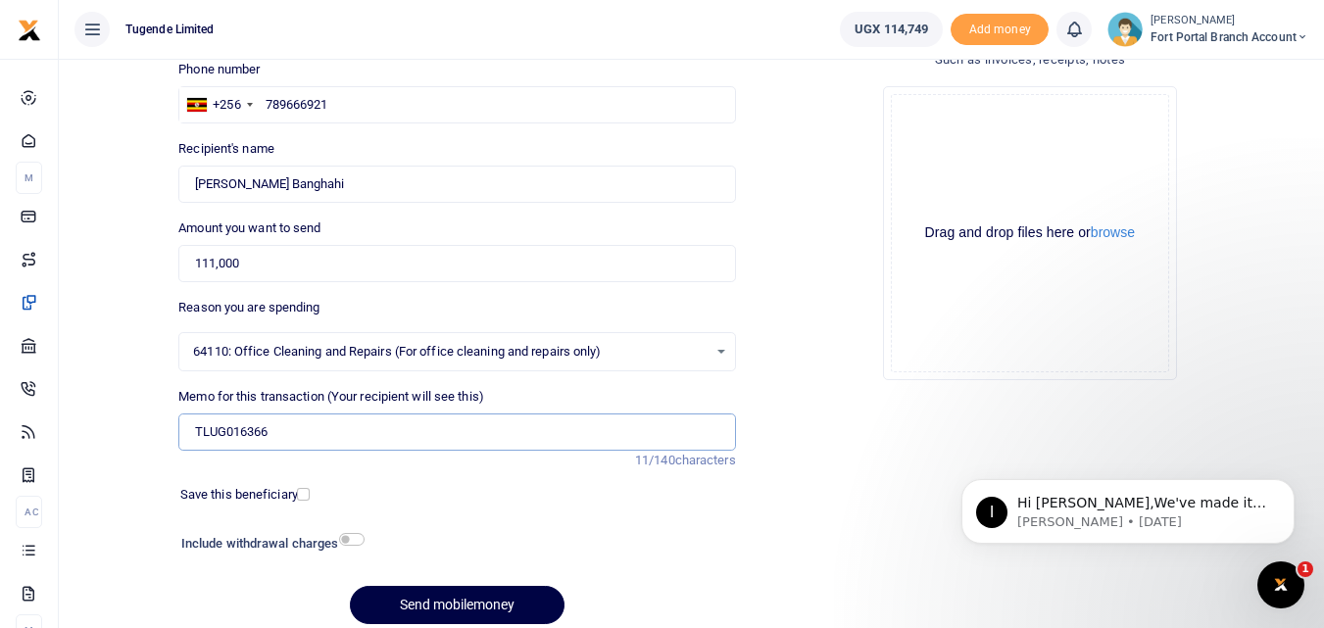
scroll to position [147, 0]
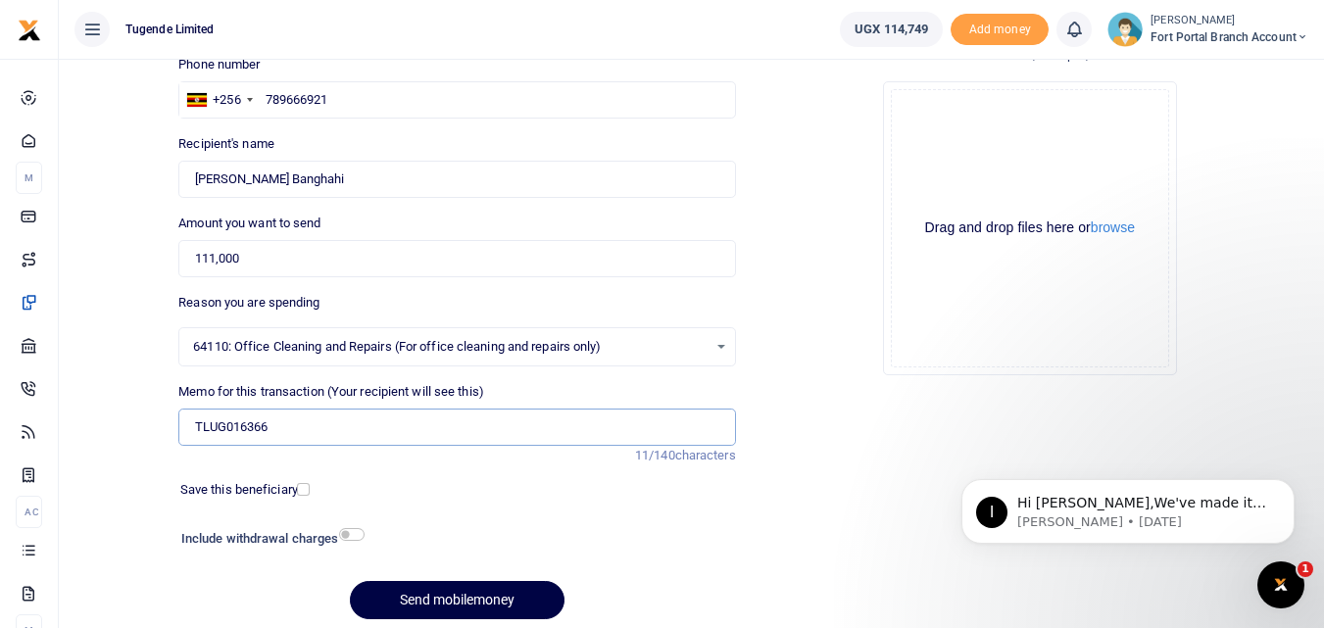
type input "TLUG016366"
click at [717, 339] on div "64110: Office Cleaning and Repairs (For office cleaning and repairs only) Selec…" at bounding box center [456, 347] width 555 height 22
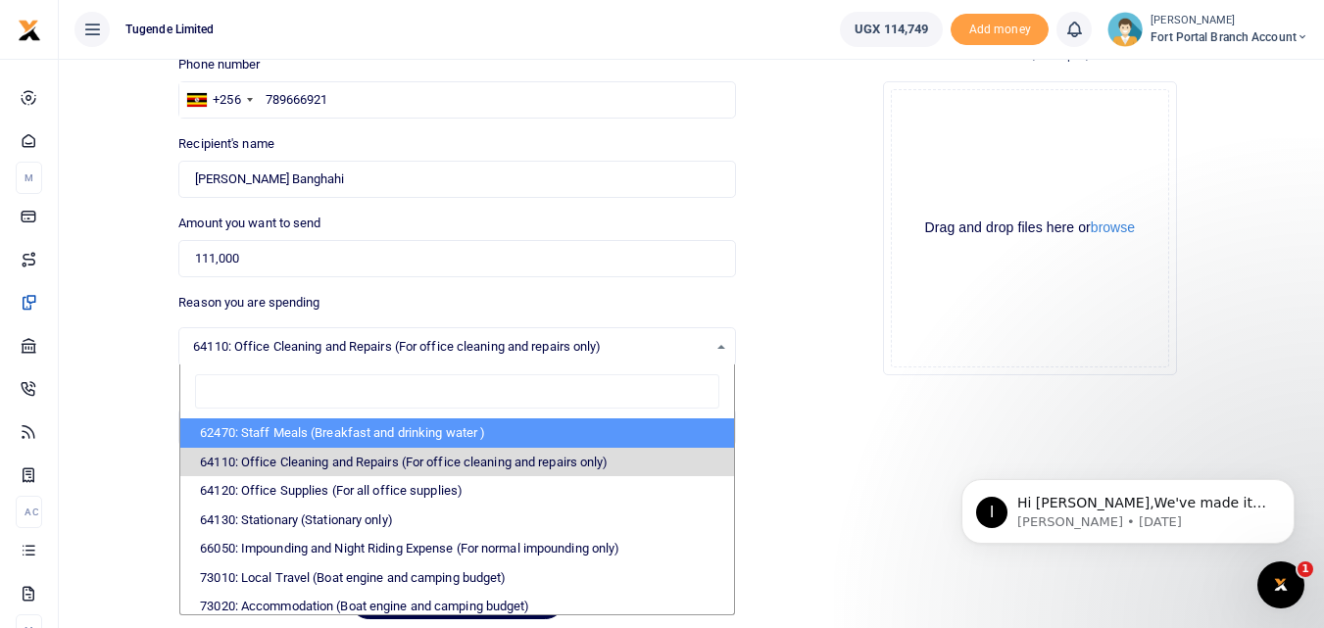
click at [437, 431] on li "62470: Staff Meals (Breakfast and drinking water )" at bounding box center [456, 432] width 553 height 29
select select "23"
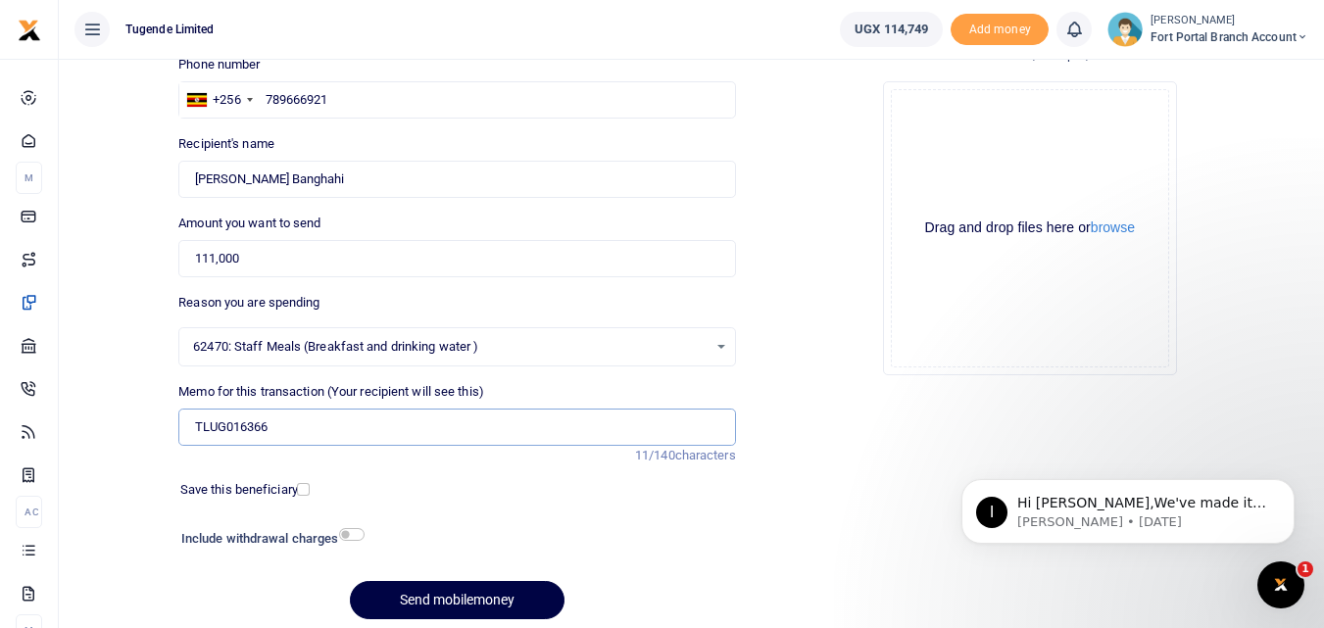
click at [280, 425] on input "TLUG016366" at bounding box center [456, 427] width 557 height 37
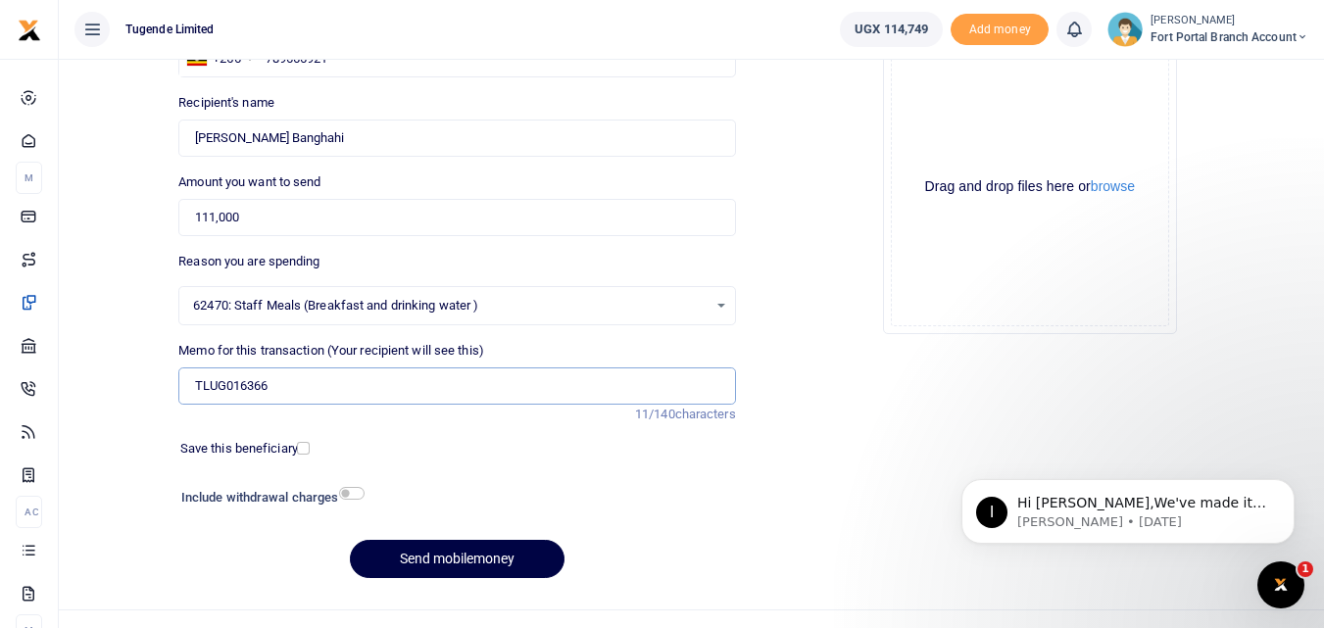
scroll to position [202, 0]
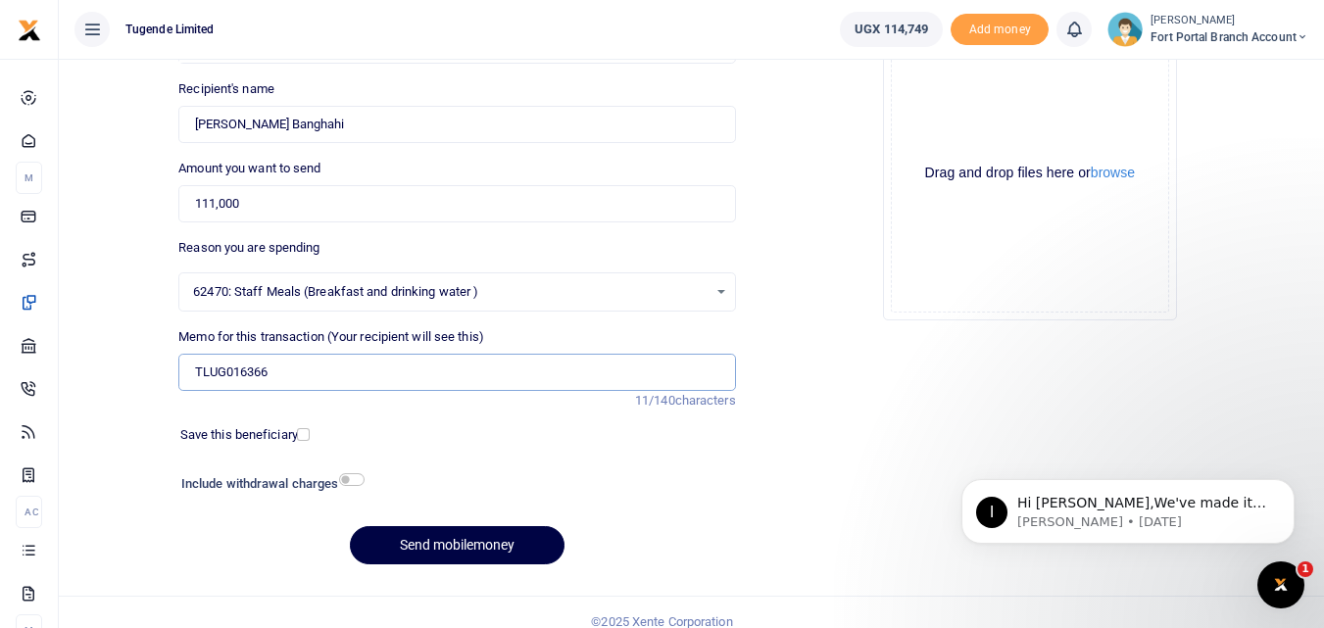
click at [292, 376] on input "TLUG016366" at bounding box center [456, 372] width 557 height 37
type input "TLUG016366"
click at [725, 293] on div "62470: Staff Meals (Breakfast and drinking water ) Select an option" at bounding box center [456, 292] width 555 height 22
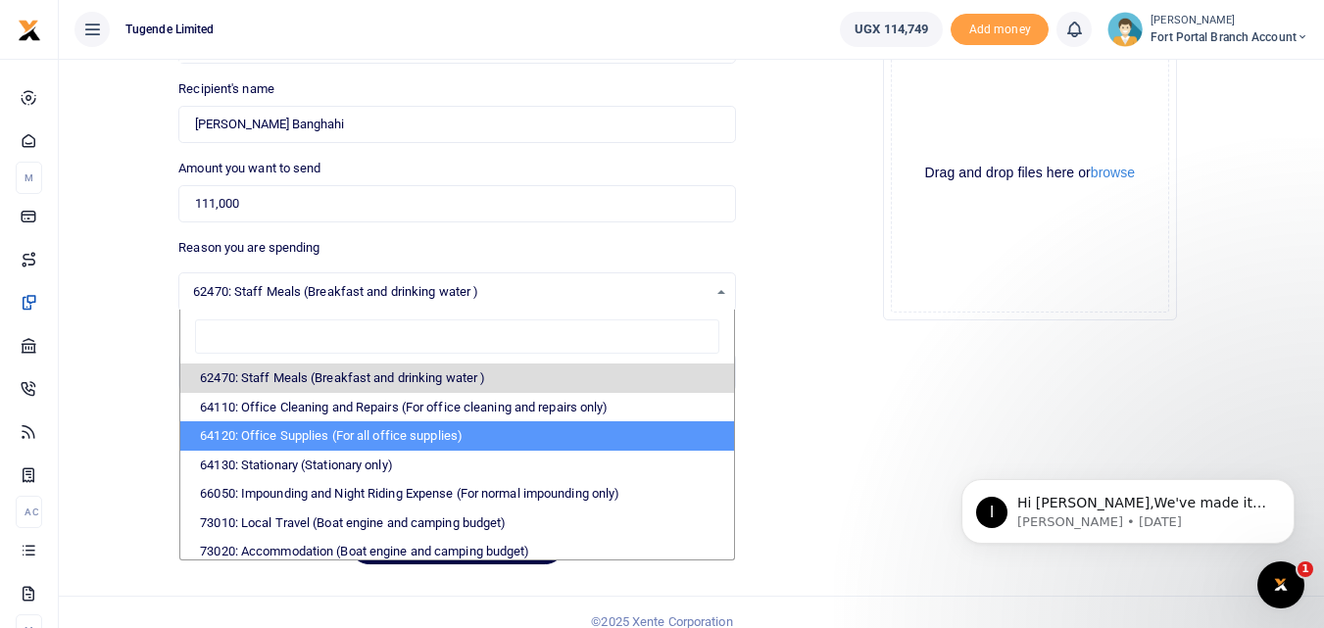
click at [438, 435] on li "64120: Office Supplies (For all office supplies)" at bounding box center [456, 435] width 553 height 29
select select "25"
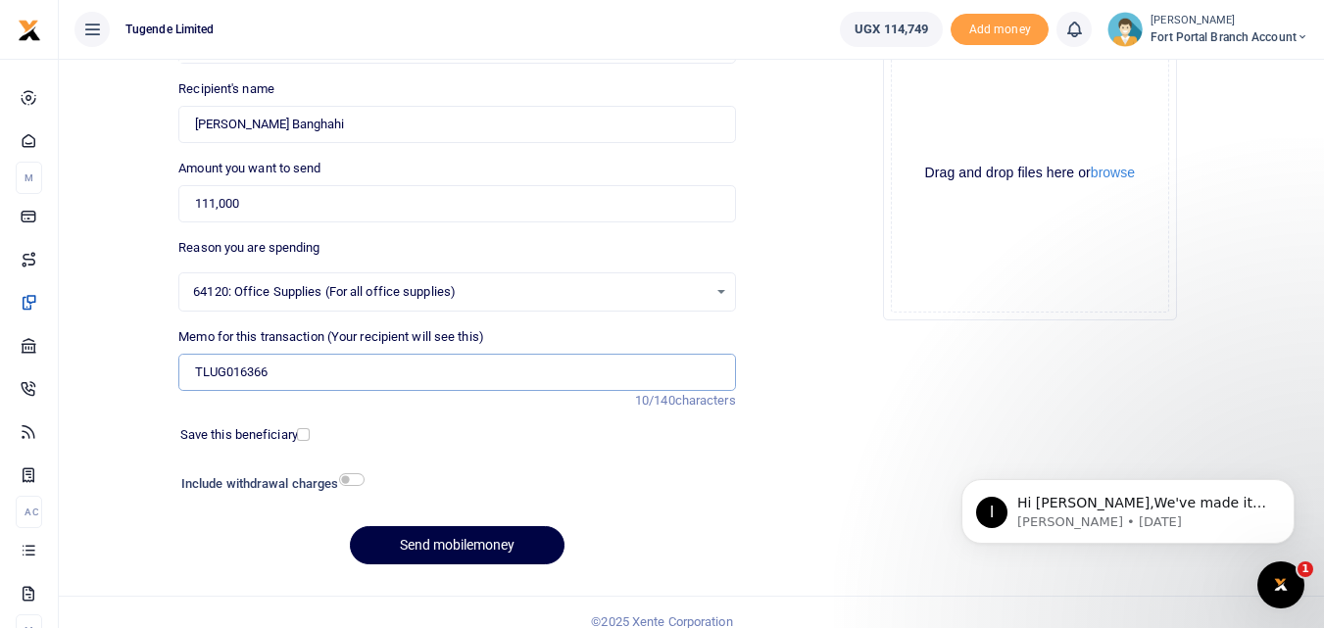
click at [279, 369] on input "TLUG016366" at bounding box center [456, 372] width 557 height 37
click at [348, 374] on input "TLUG016366drinkingwater,tealeaves" at bounding box center [456, 372] width 557 height 37
click at [402, 370] on input "TLUG016366drinkingwatertealeaves" at bounding box center [456, 372] width 557 height 37
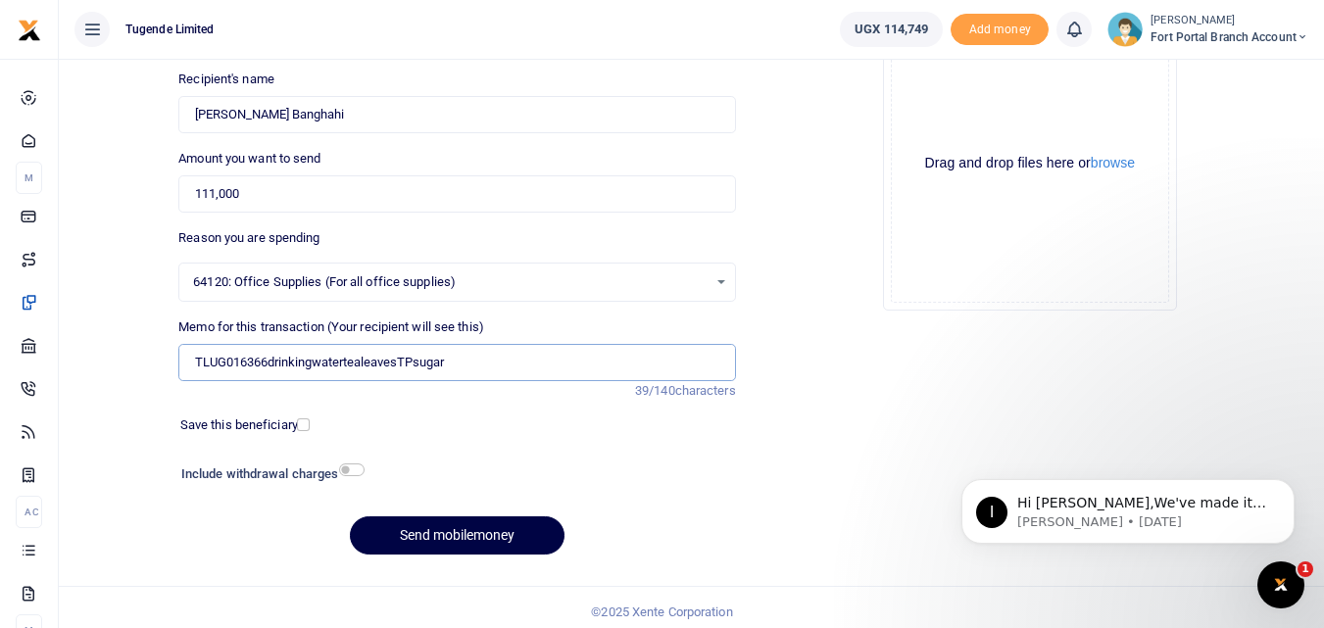
scroll to position [220, 0]
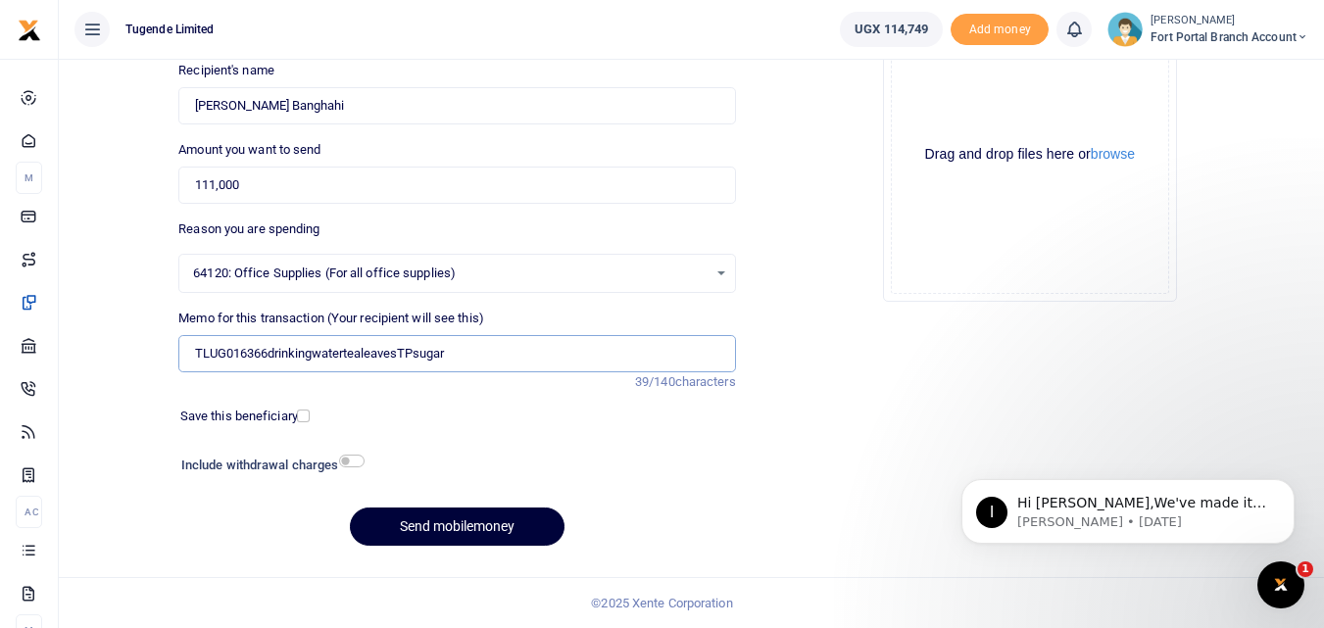
type input "TLUG016366drinkingwatertealeavesTPsugar"
click at [464, 518] on button "Send mobilemoney" at bounding box center [457, 527] width 215 height 38
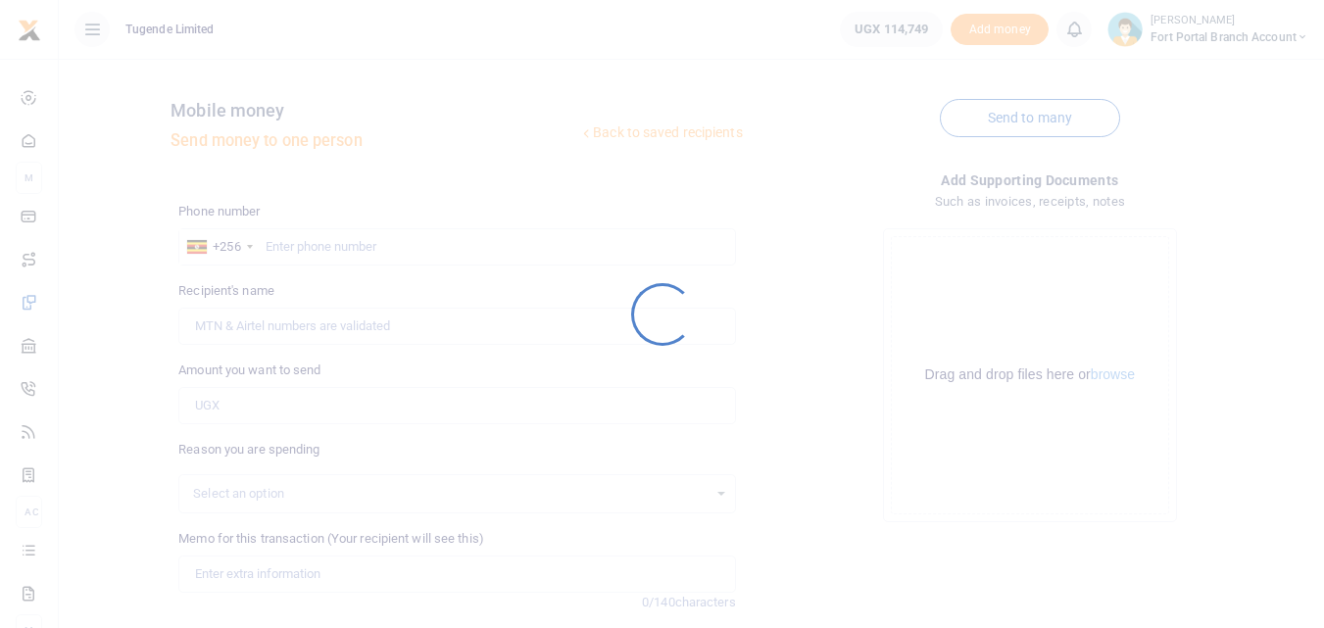
scroll to position [220, 0]
